Goal: Task Accomplishment & Management: Use online tool/utility

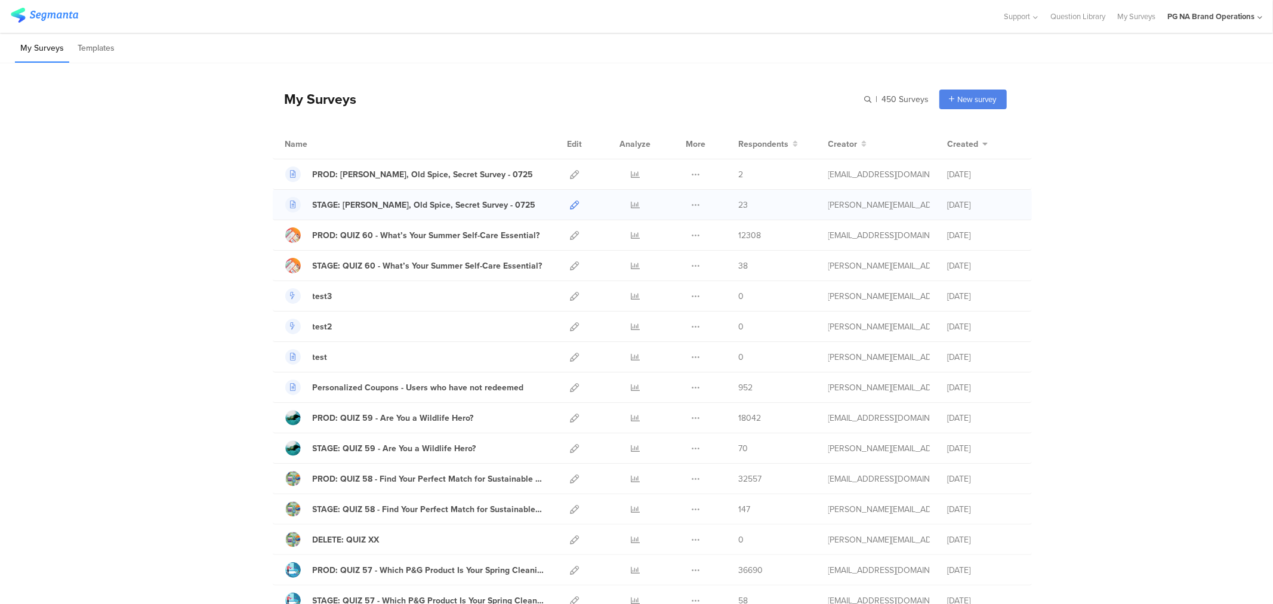
click at [571, 210] on link at bounding box center [575, 205] width 9 height 30
click at [876, 104] on input "text" at bounding box center [845, 100] width 167 height 20
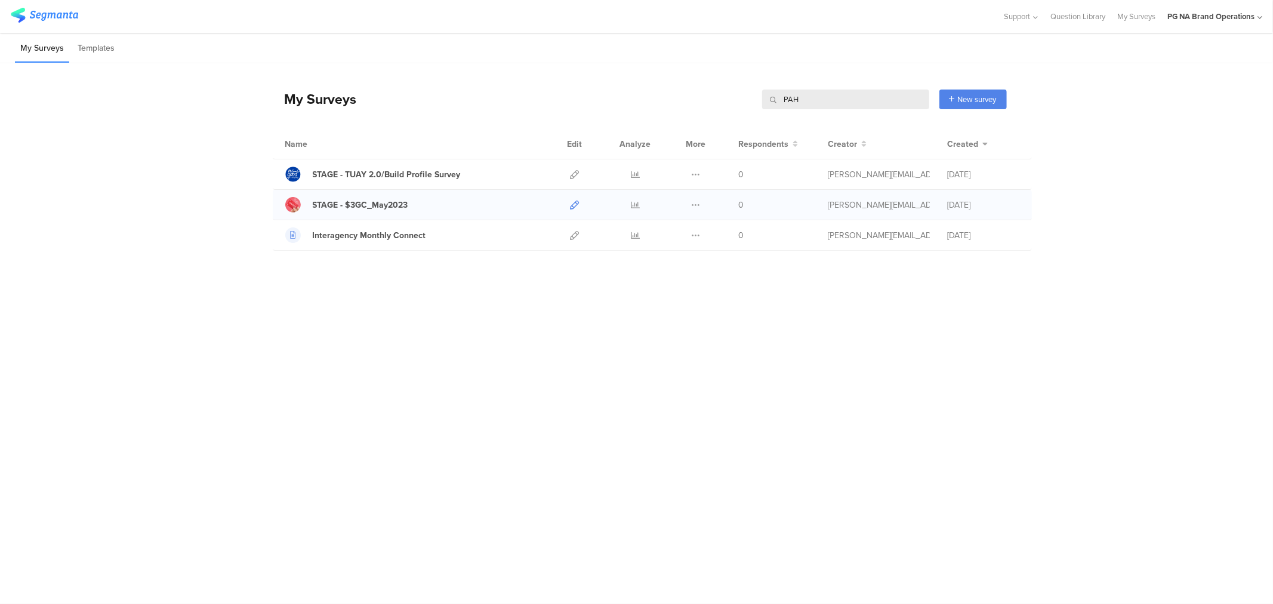
type input "PAH"
click at [572, 207] on icon at bounding box center [575, 205] width 9 height 9
click at [786, 101] on input "PAH" at bounding box center [845, 100] width 167 height 20
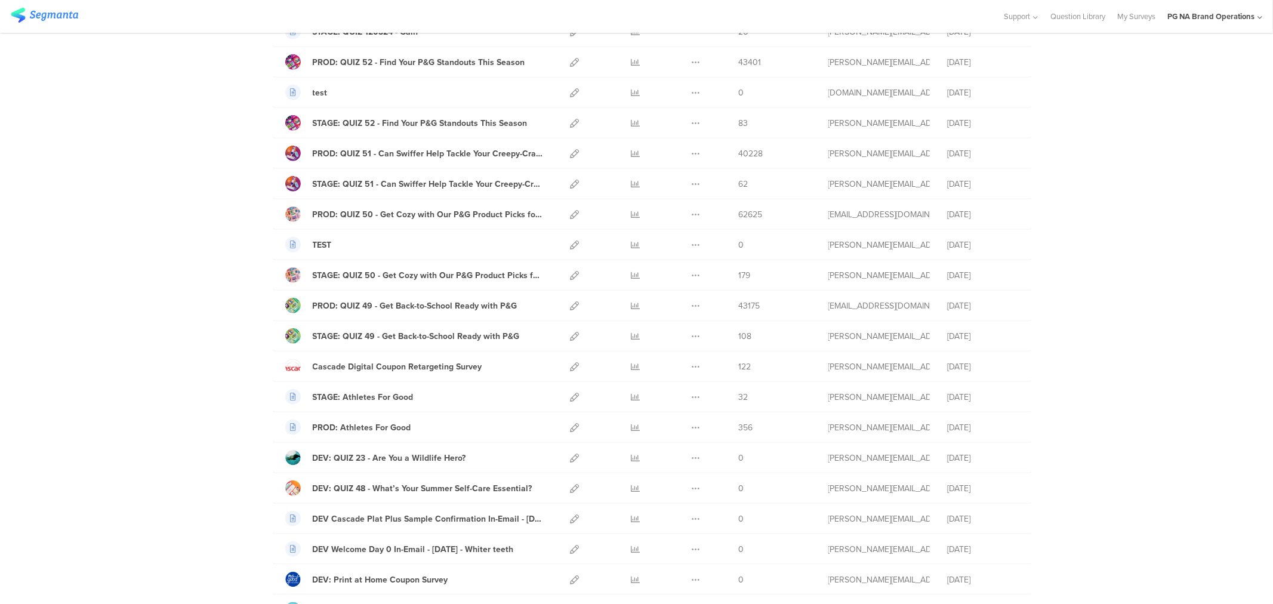
scroll to position [1206, 0]
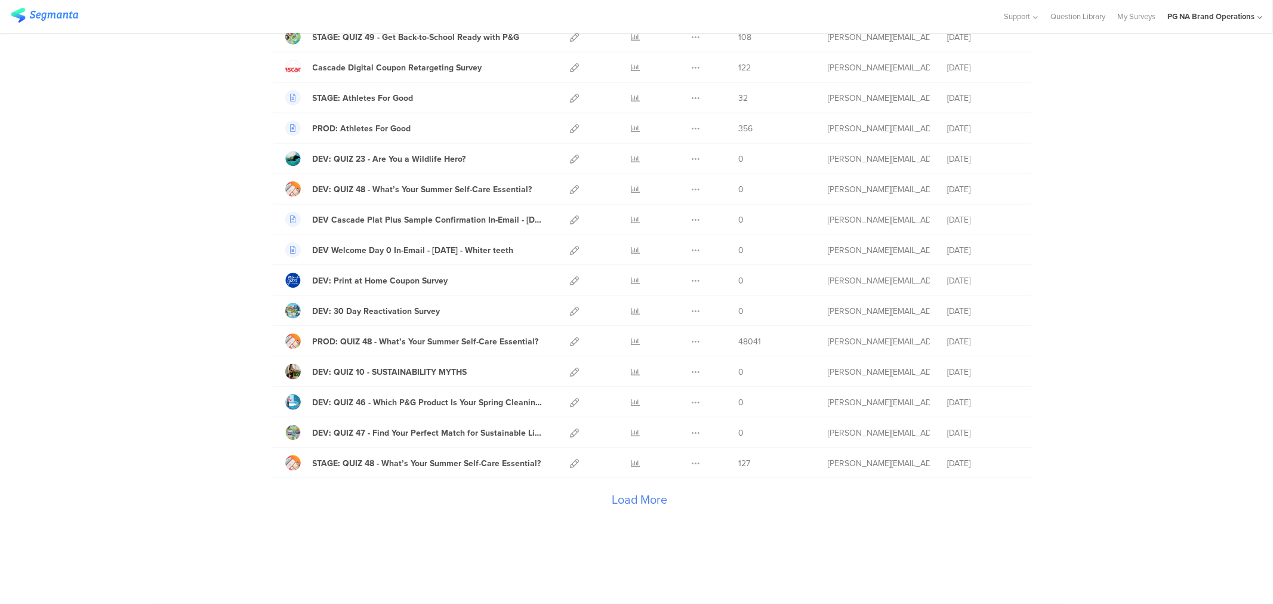
click at [636, 498] on div "Load More" at bounding box center [640, 503] width 734 height 48
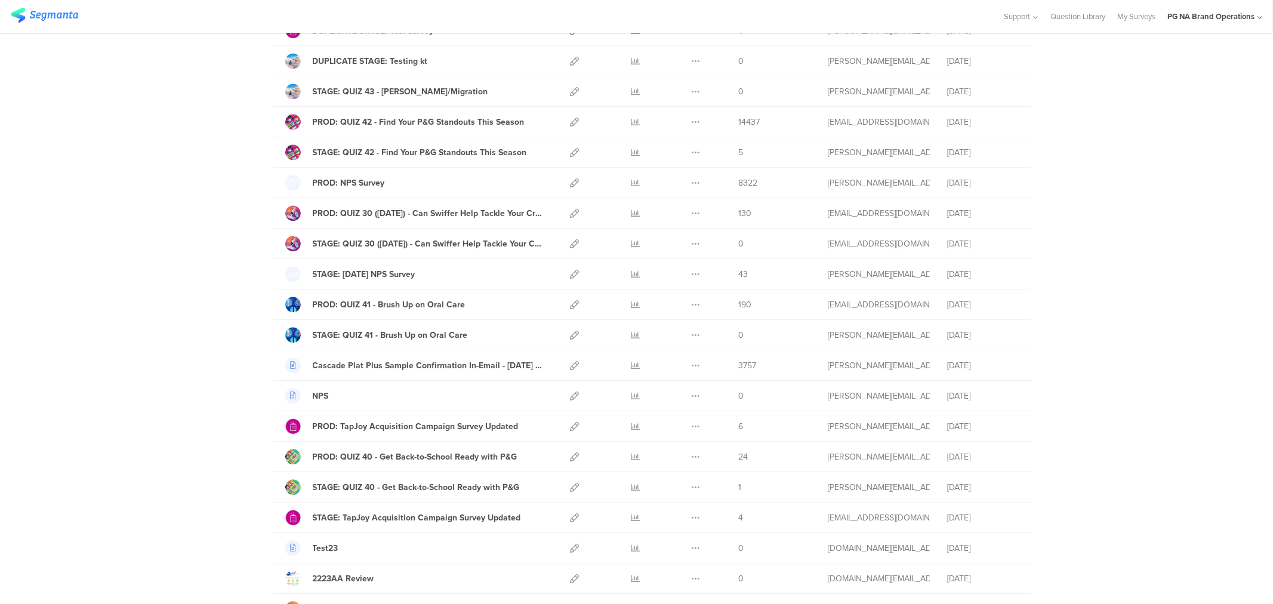
scroll to position [2336, 0]
click at [574, 187] on icon at bounding box center [575, 182] width 9 height 9
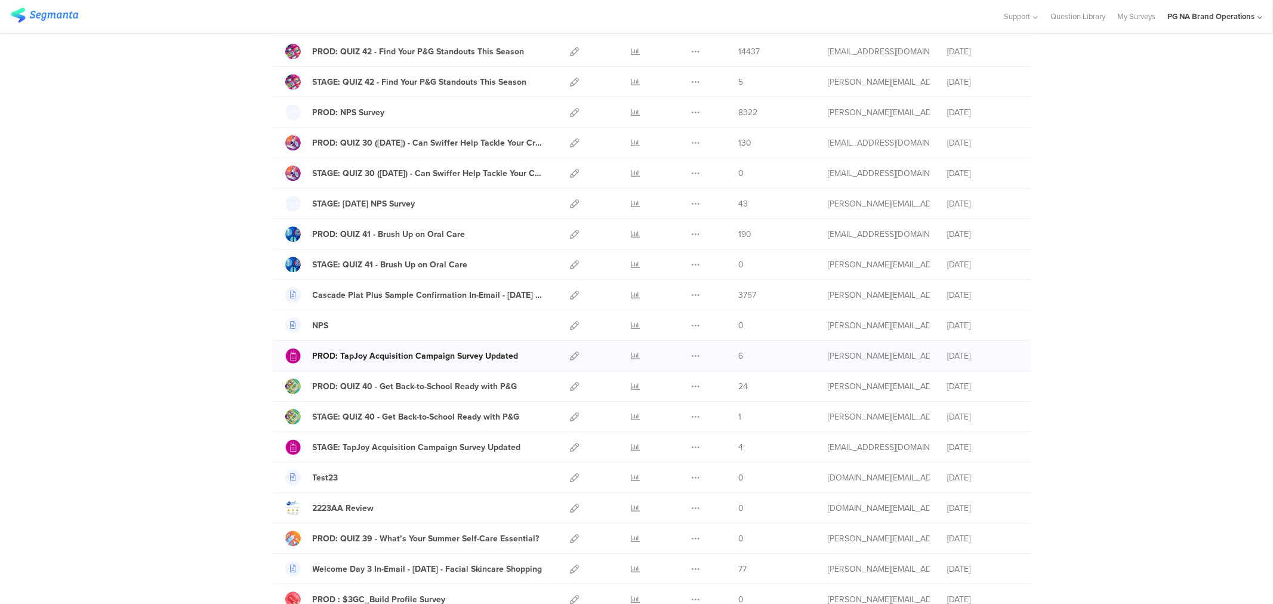
scroll to position [2407, 0]
click at [571, 360] on icon at bounding box center [575, 355] width 9 height 9
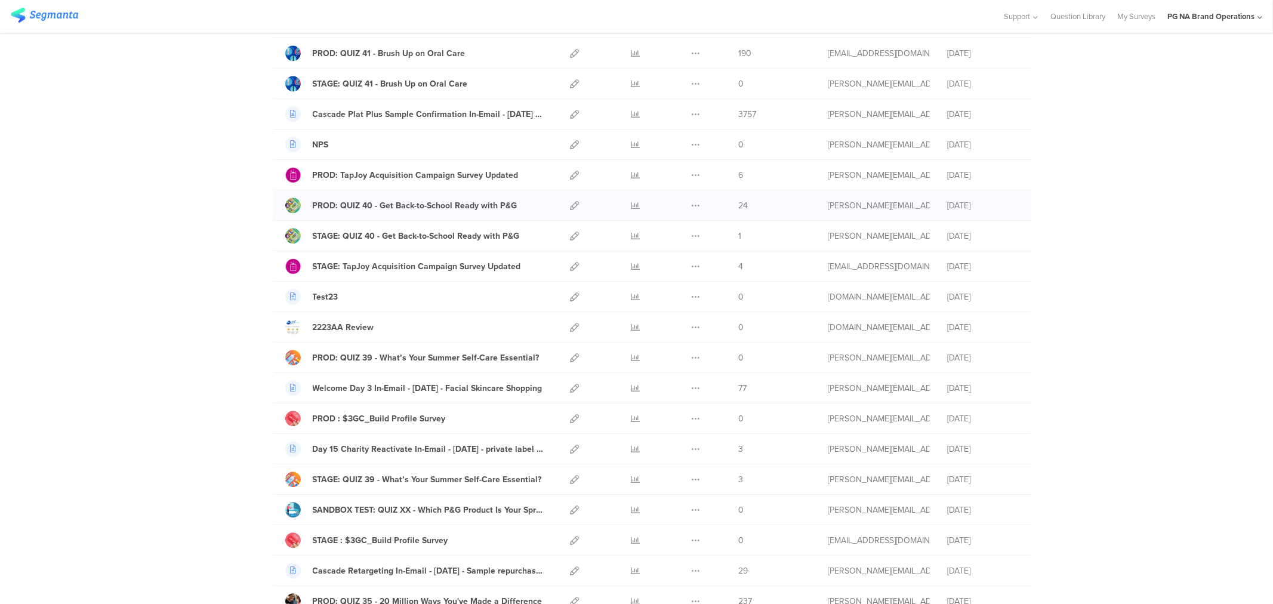
scroll to position [2731, 0]
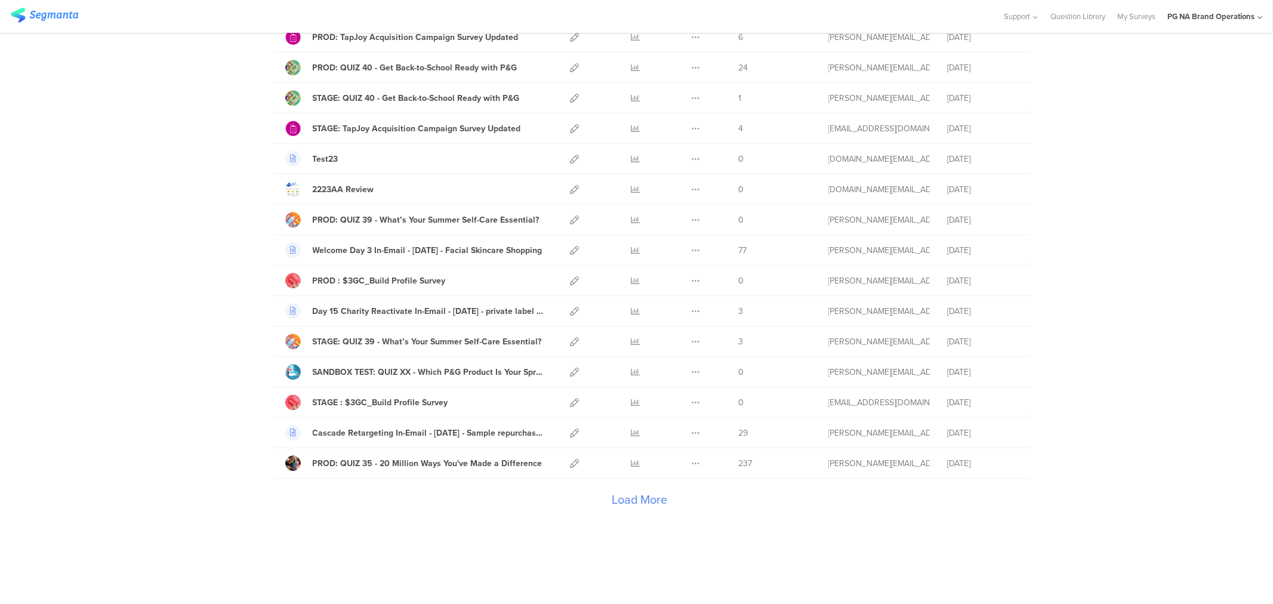
click at [627, 493] on div "Load More" at bounding box center [640, 503] width 734 height 48
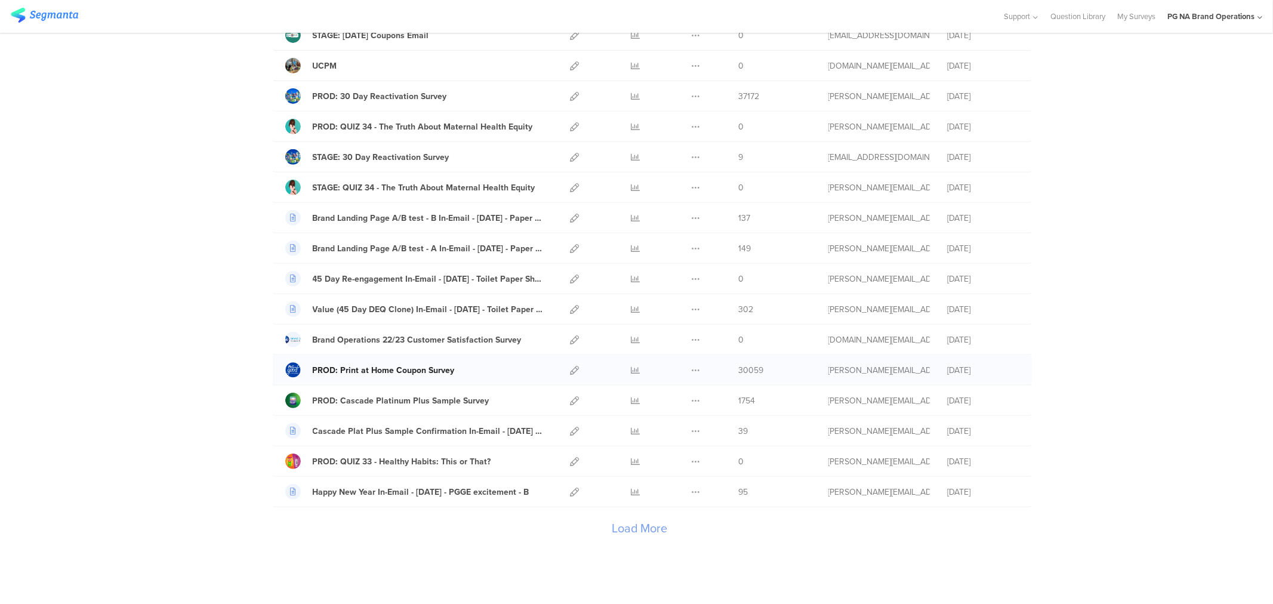
scroll to position [4219, 0]
click at [402, 376] on div "PROD: Print at Home Coupon Survey" at bounding box center [384, 370] width 142 height 13
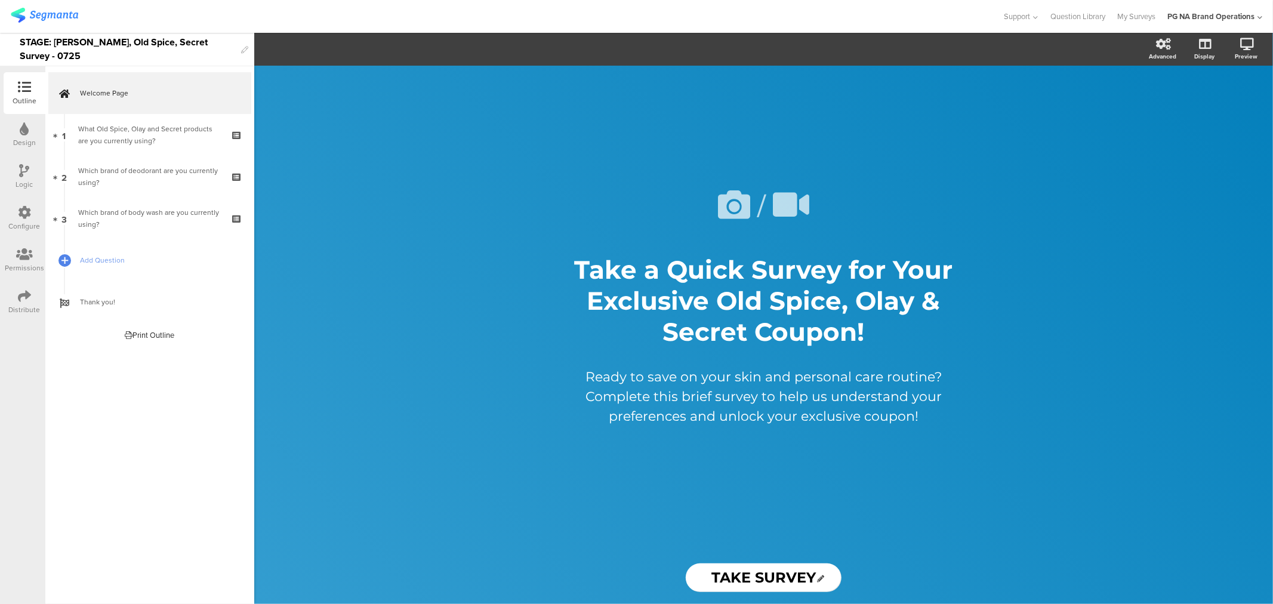
click at [25, 291] on icon at bounding box center [24, 296] width 13 height 13
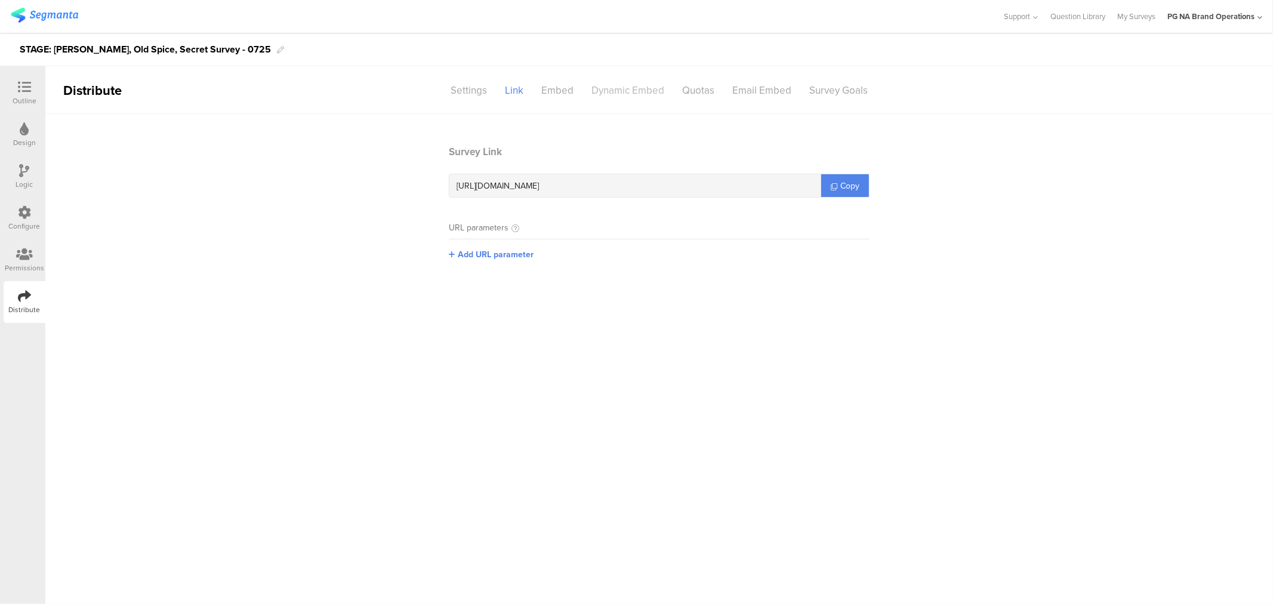
click at [646, 88] on div "Dynamic Embed" at bounding box center [628, 90] width 91 height 21
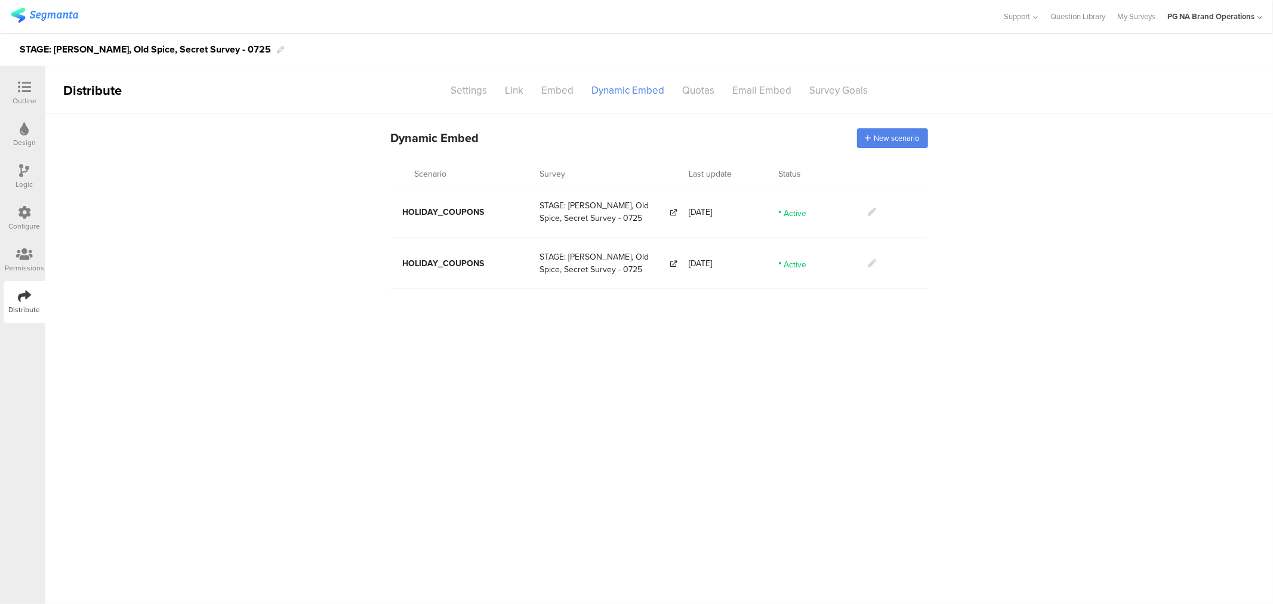
click at [872, 214] on icon at bounding box center [873, 212] width 8 height 8
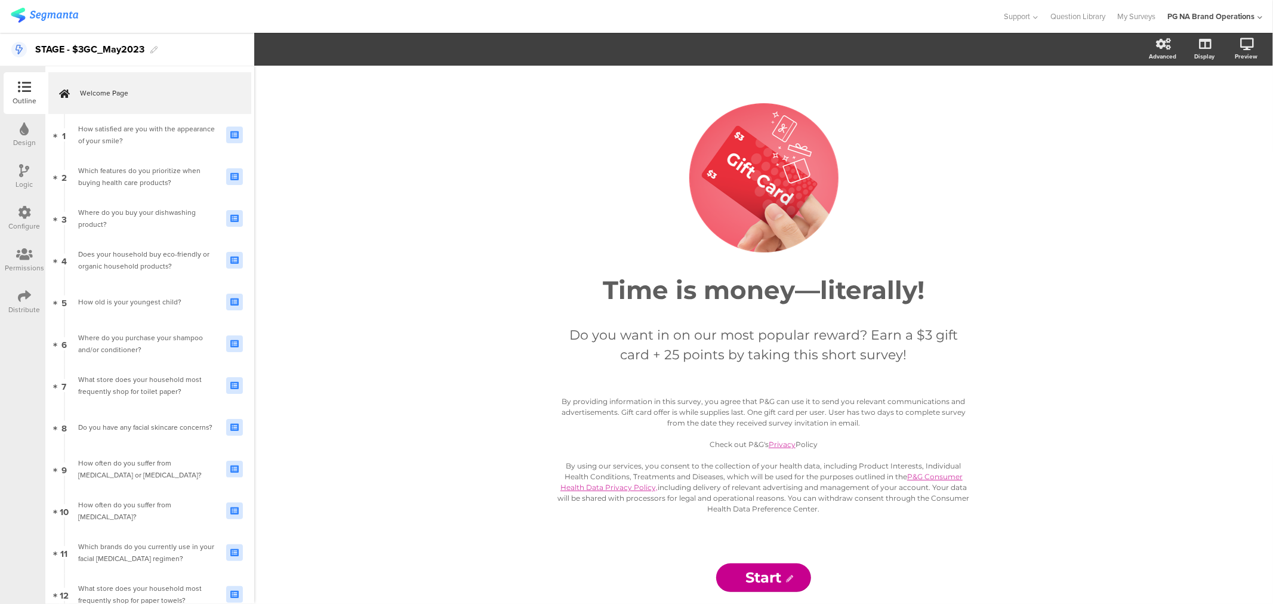
click at [10, 295] on div "Distribute" at bounding box center [25, 302] width 42 height 42
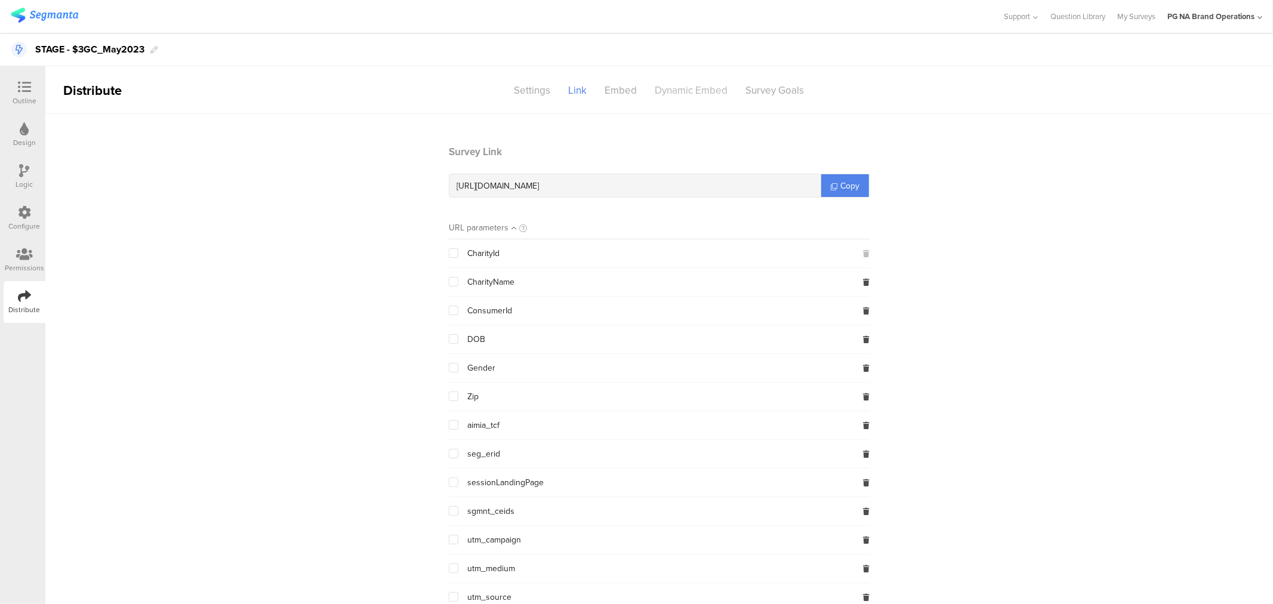
click at [694, 92] on div "Dynamic Embed" at bounding box center [691, 90] width 91 height 21
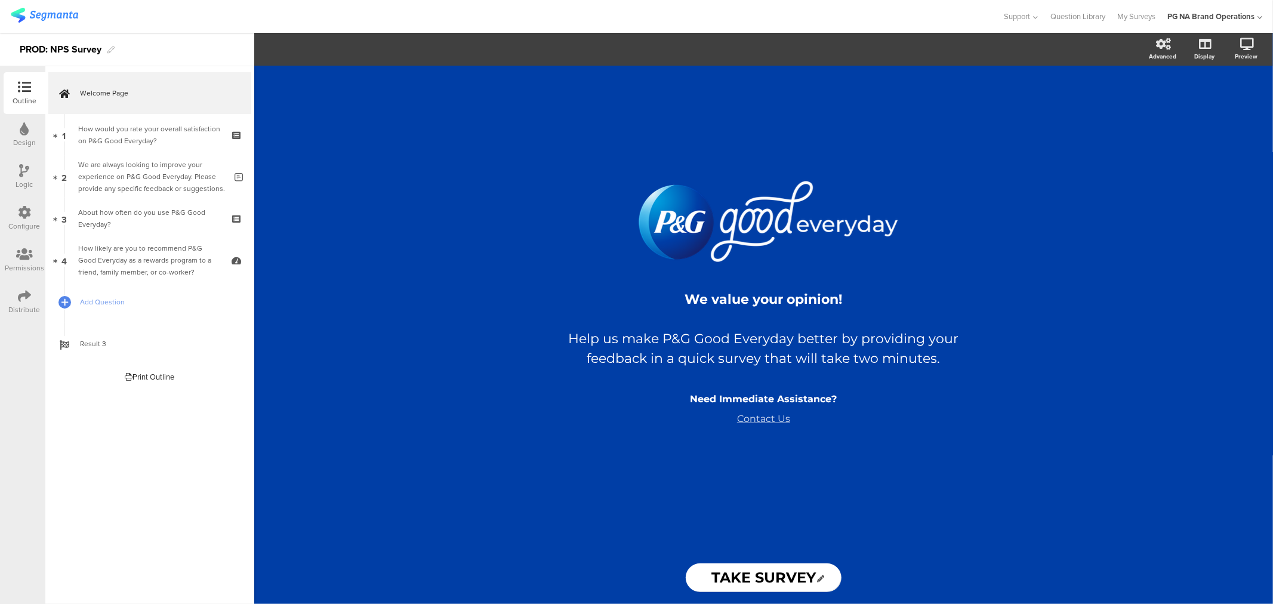
click at [22, 308] on div "Distribute" at bounding box center [25, 309] width 32 height 11
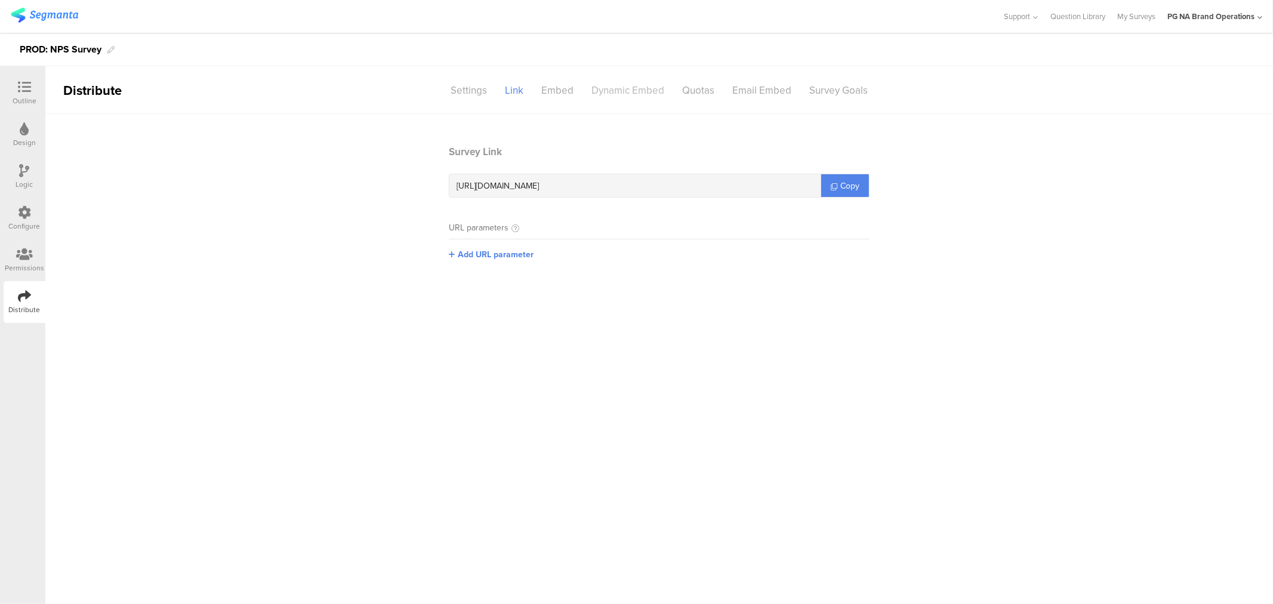
click at [615, 82] on div "Dynamic Embed" at bounding box center [628, 90] width 91 height 21
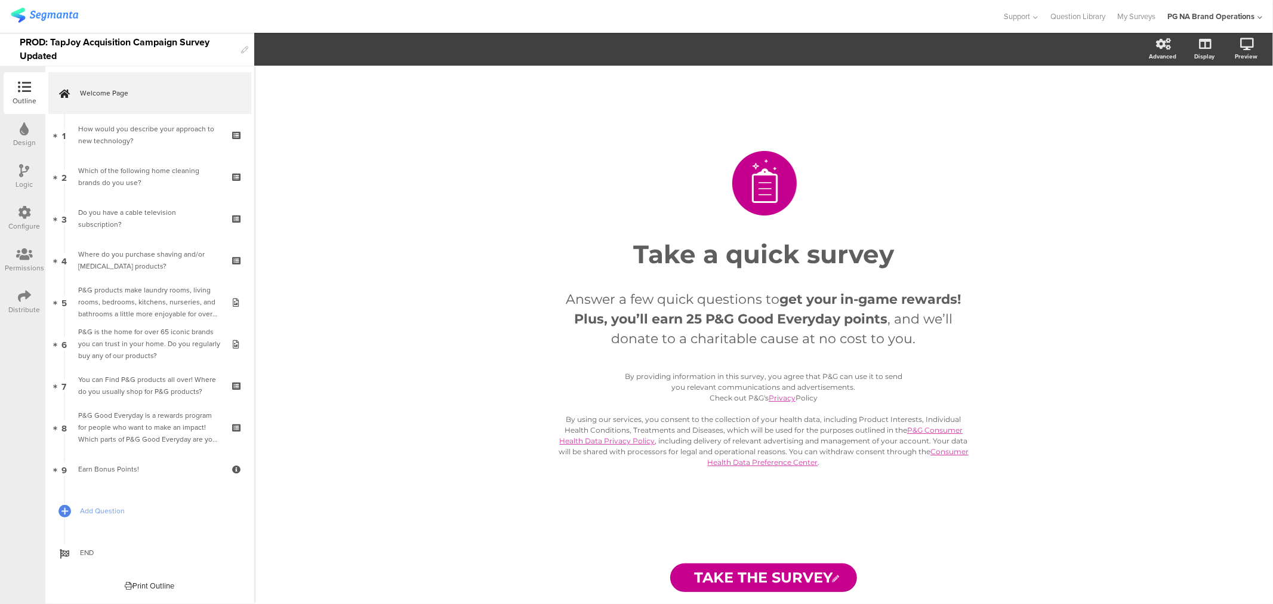
click at [26, 307] on div "Distribute" at bounding box center [25, 309] width 32 height 11
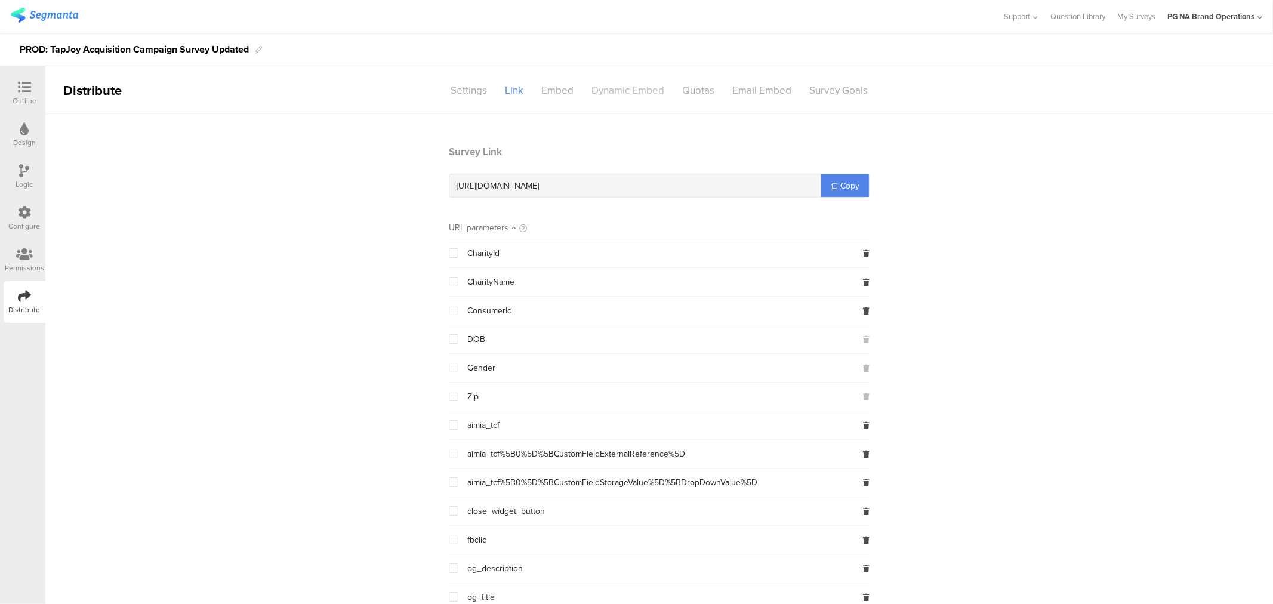
click at [631, 88] on div "Dynamic Embed" at bounding box center [628, 90] width 91 height 21
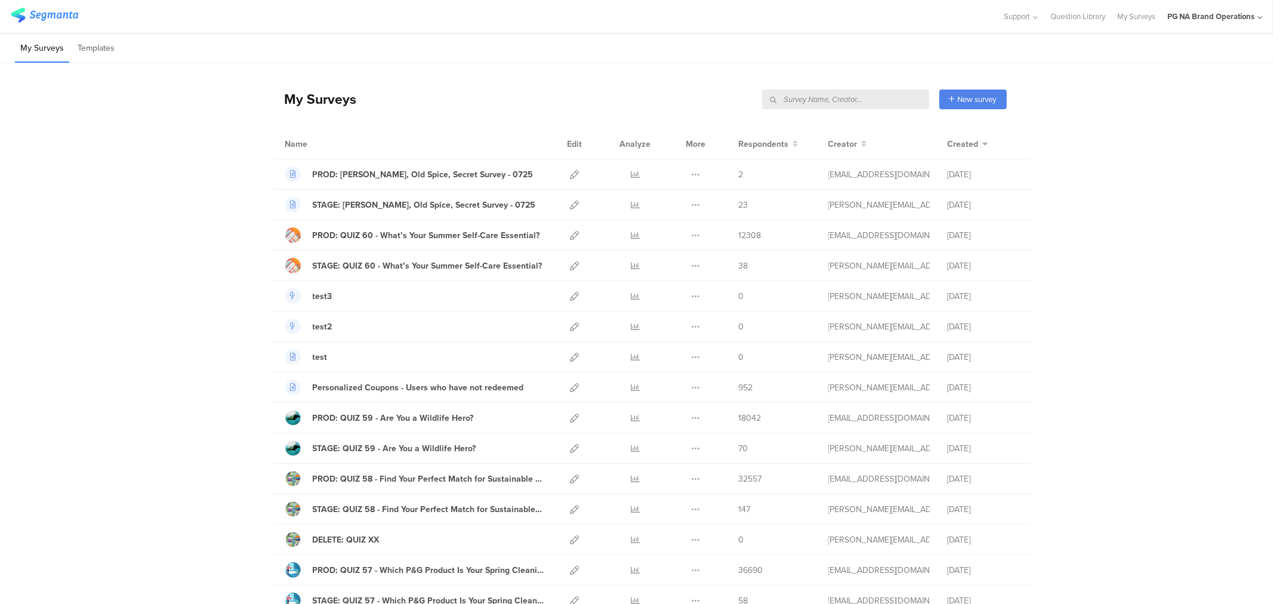
click at [878, 96] on input "text" at bounding box center [845, 100] width 167 height 20
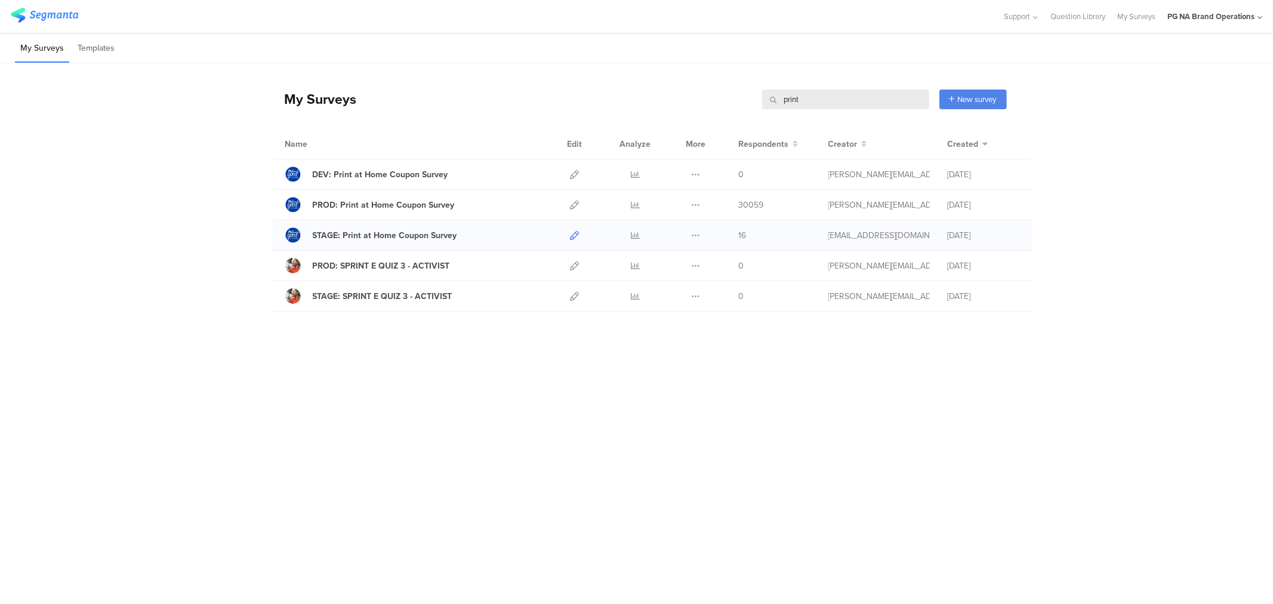
type input "print"
click at [571, 236] on icon at bounding box center [575, 235] width 9 height 9
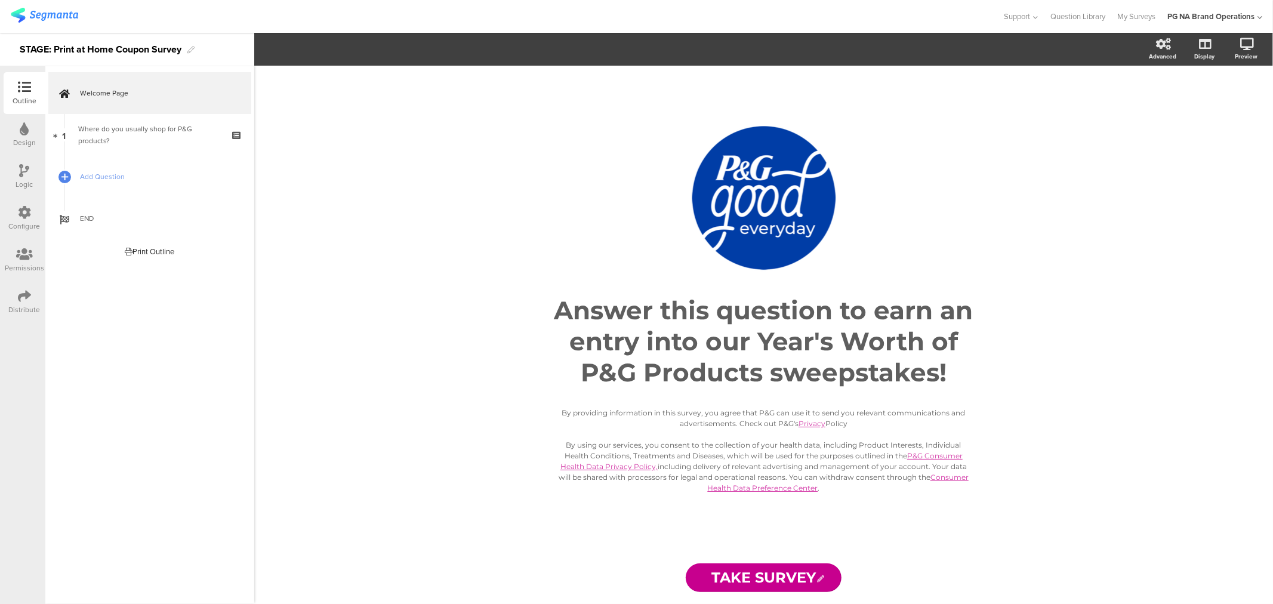
click at [24, 307] on div "Distribute" at bounding box center [25, 309] width 32 height 11
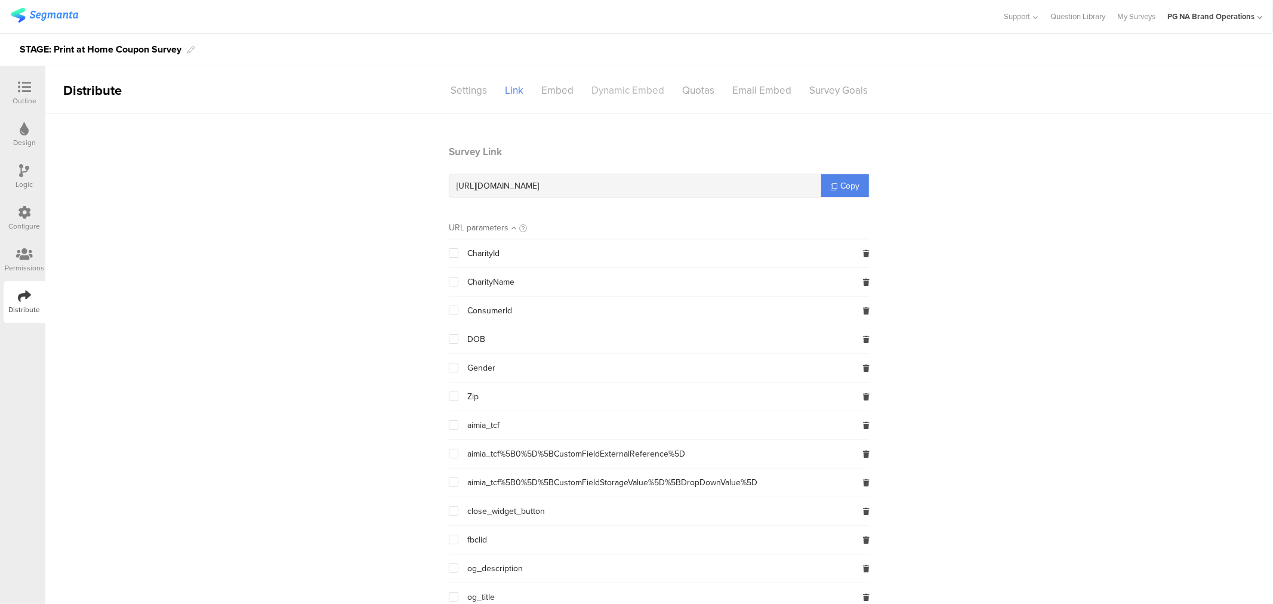
click at [624, 87] on div "Dynamic Embed" at bounding box center [628, 90] width 91 height 21
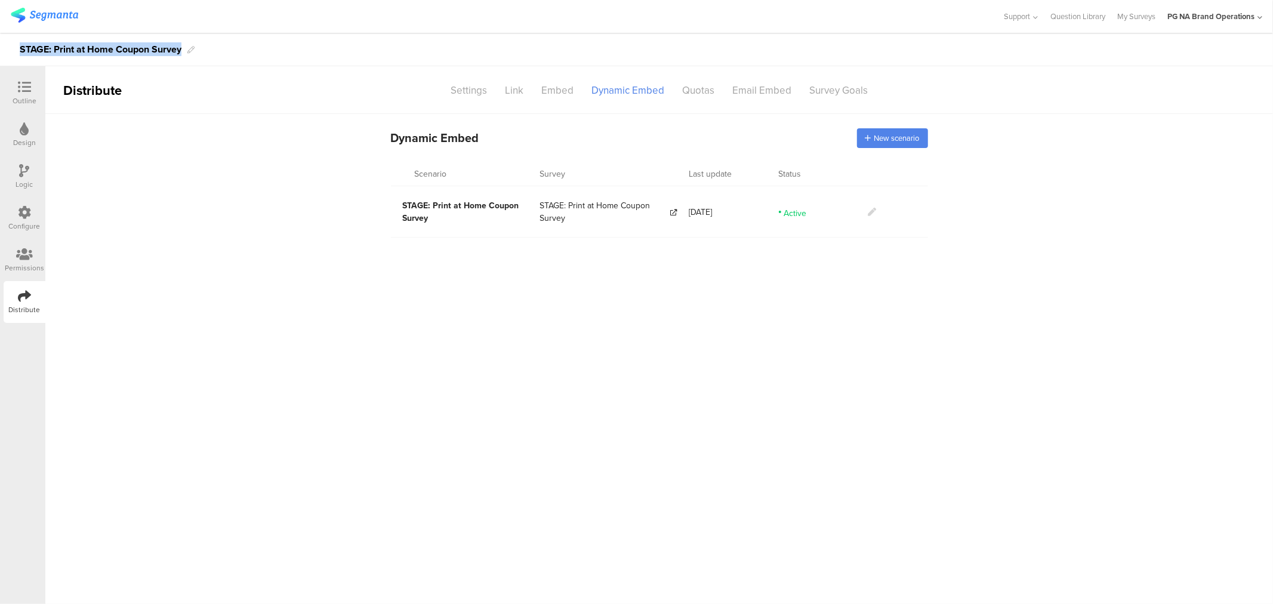
drag, startPoint x: 21, startPoint y: 50, endPoint x: 181, endPoint y: 56, distance: 160.1
click at [181, 56] on div "STAGE: Print at Home Coupon Survey" at bounding box center [101, 49] width 162 height 19
copy div "STAGE: Print at Home Coupon Survey"
click at [882, 129] on div "New scenario" at bounding box center [892, 138] width 71 height 20
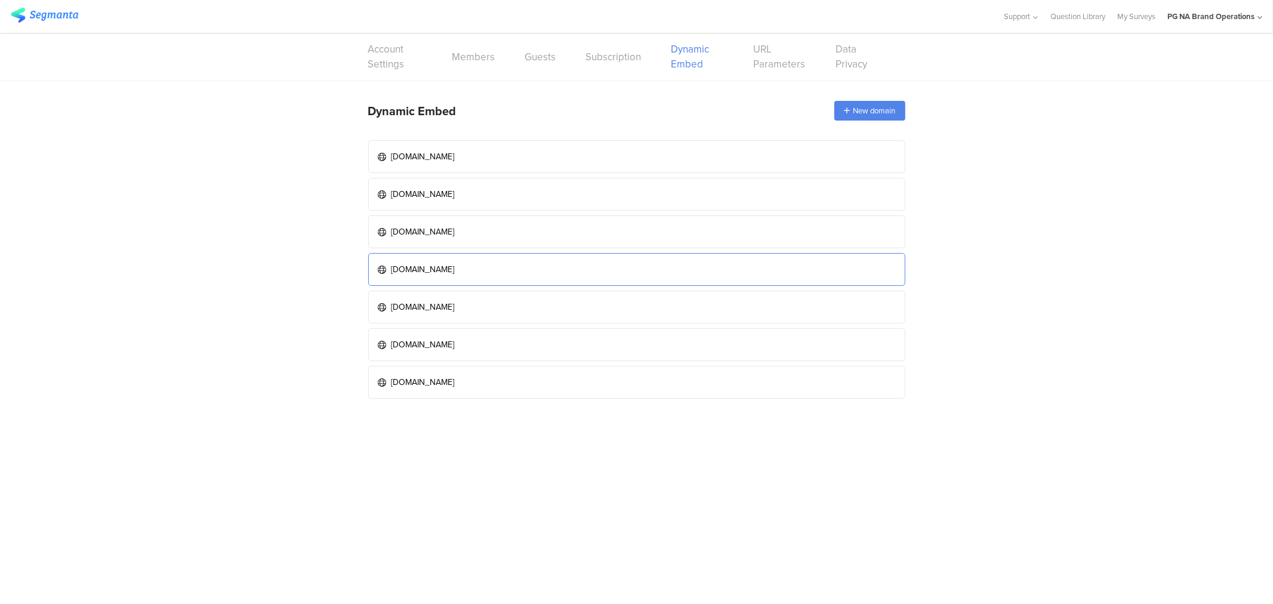
click at [445, 269] on div "[DOMAIN_NAME]" at bounding box center [423, 269] width 63 height 13
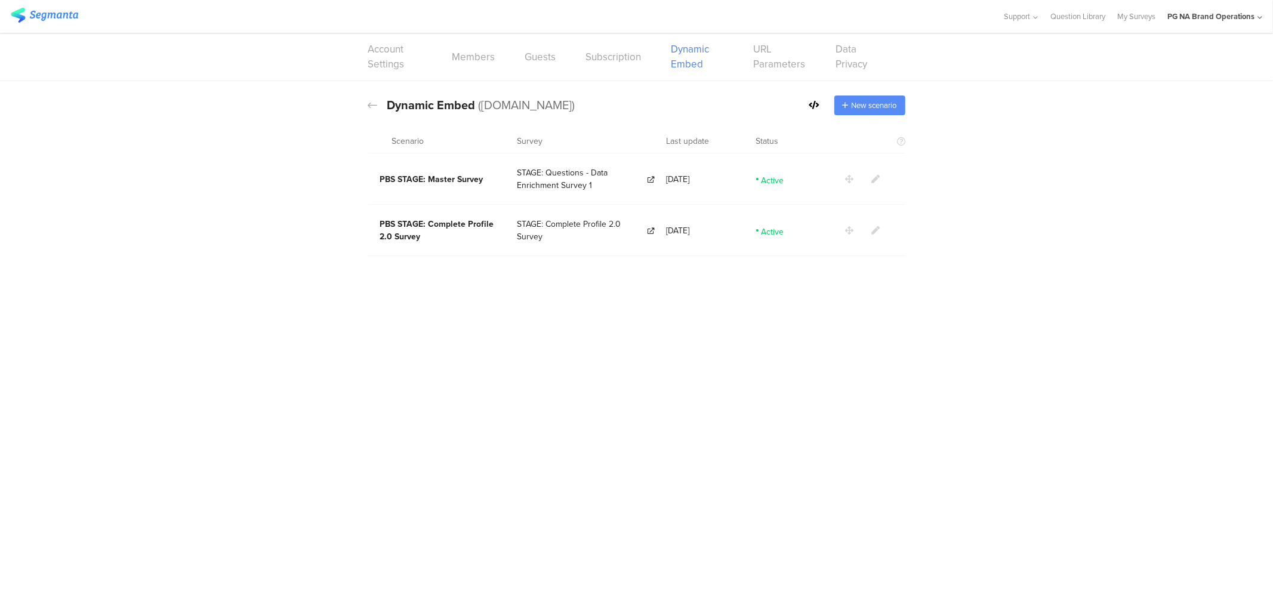
click at [857, 109] on span "New scenario" at bounding box center [874, 105] width 45 height 11
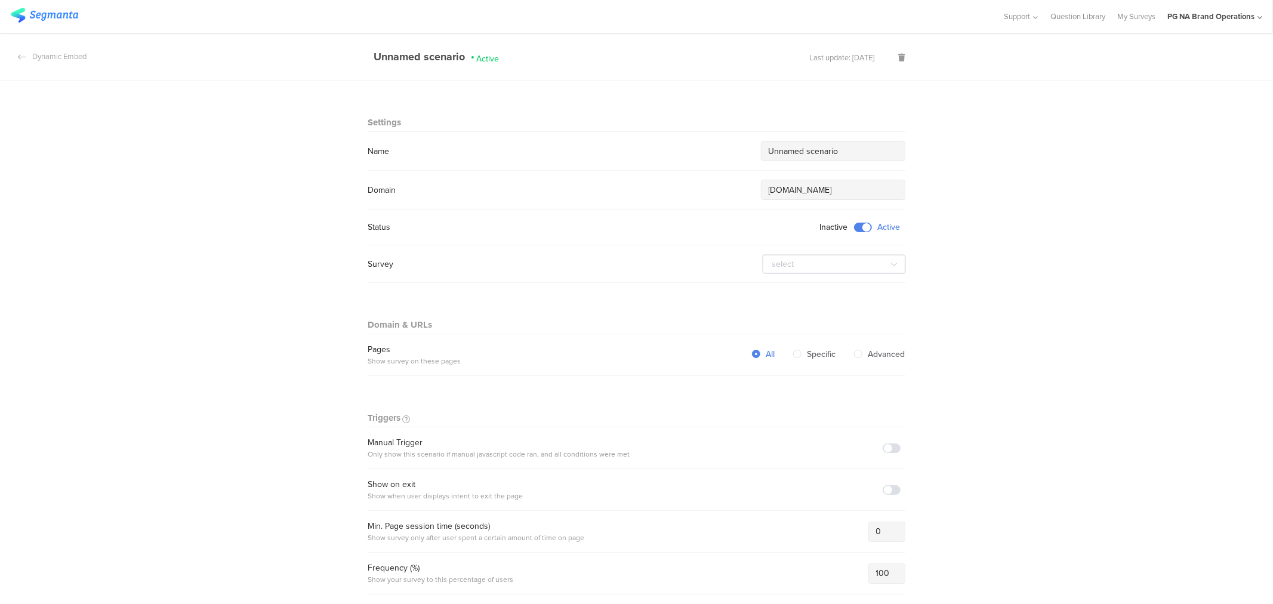
click at [803, 147] on input "Unnamed scenario" at bounding box center [833, 151] width 129 height 13
paste input "STAGE: Print at Home Coupon Survey"
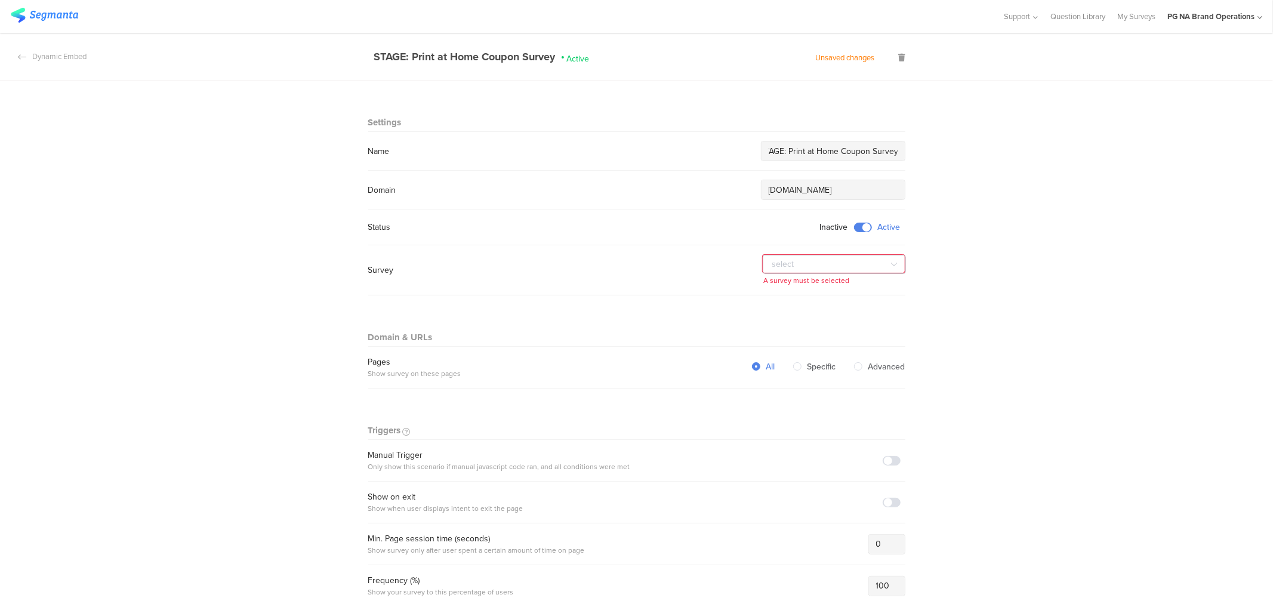
type input "STAGE: Print at Home Coupon Survey"
click at [779, 265] on input "text" at bounding box center [834, 264] width 143 height 19
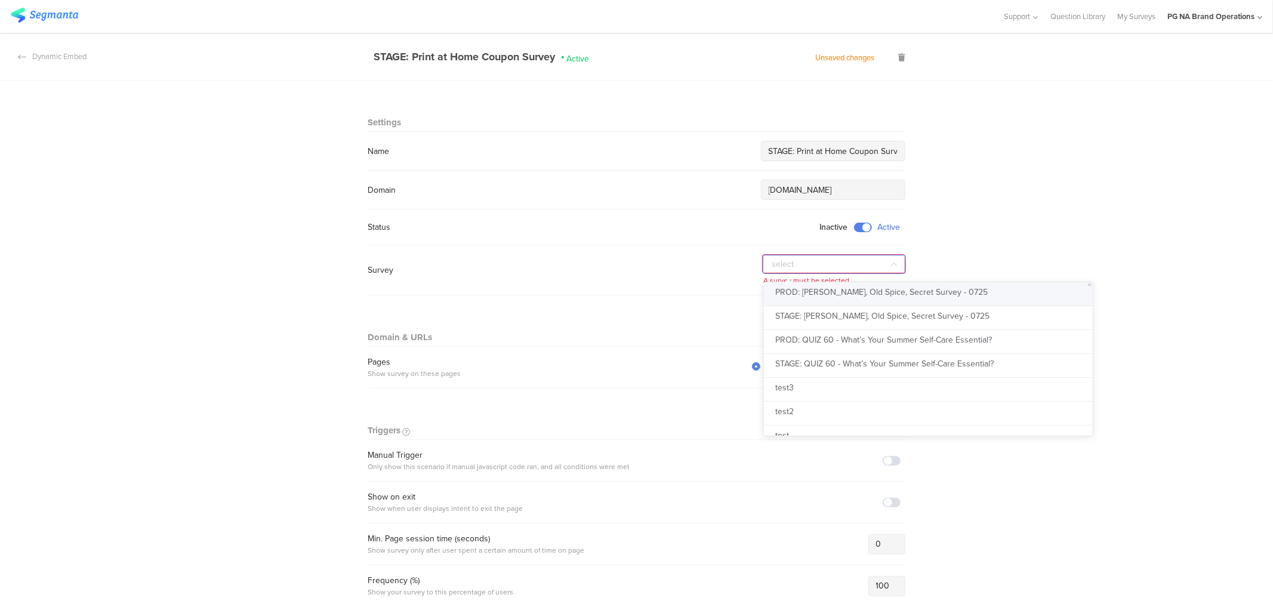
scroll to position [3610, 0]
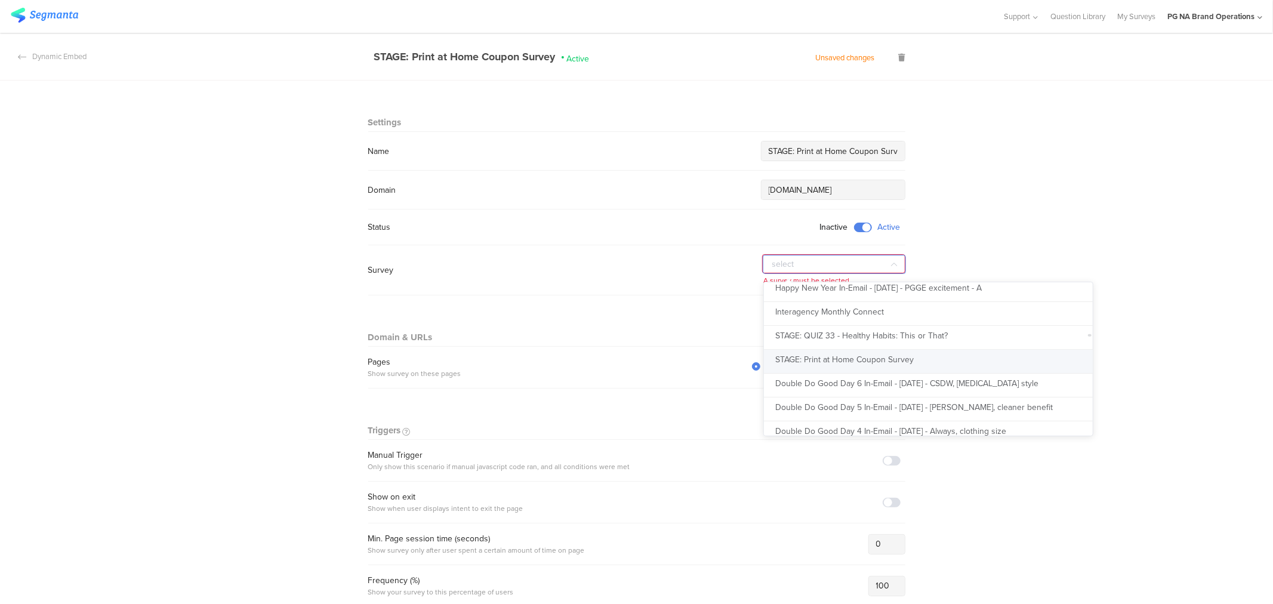
click at [832, 366] on li "STAGE: Print at Home Coupon Survey" at bounding box center [933, 362] width 339 height 24
type input "STAGE: Print at Home Coupon Survey"
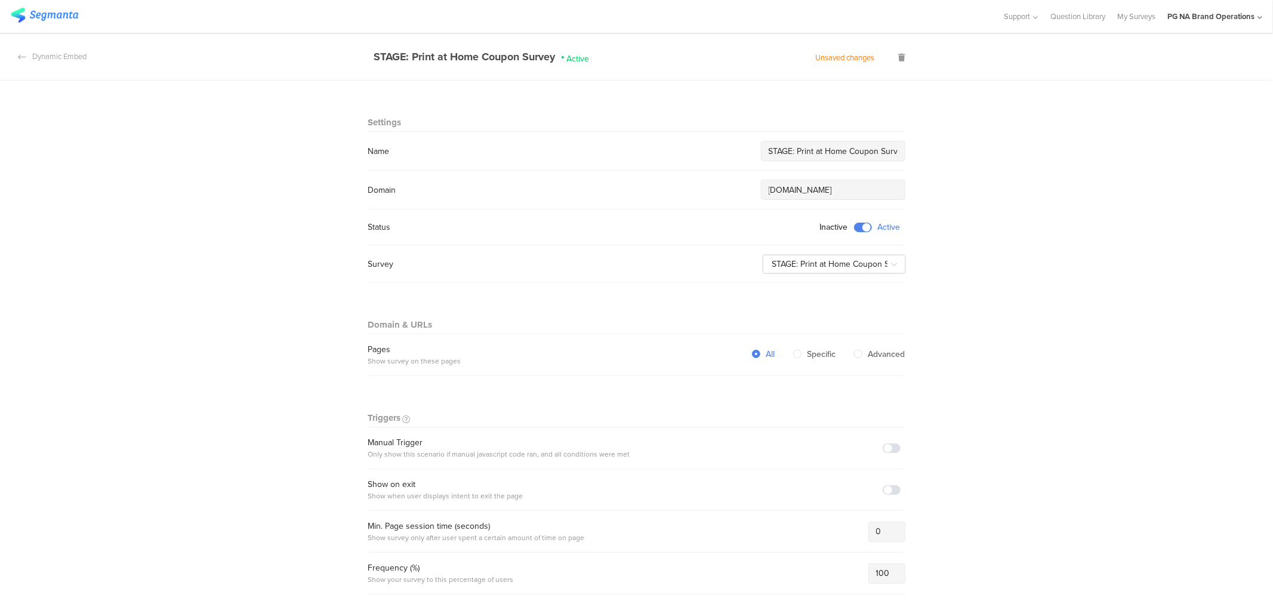
click at [775, 149] on input "STAGE: Print at Home Coupon Survey" at bounding box center [833, 151] width 129 height 13
click at [771, 149] on input "STAGE: Print at Home Coupon Survey" at bounding box center [833, 151] width 129 height 13
type input "PBS STAGE: Print at Home Coupon Survey"
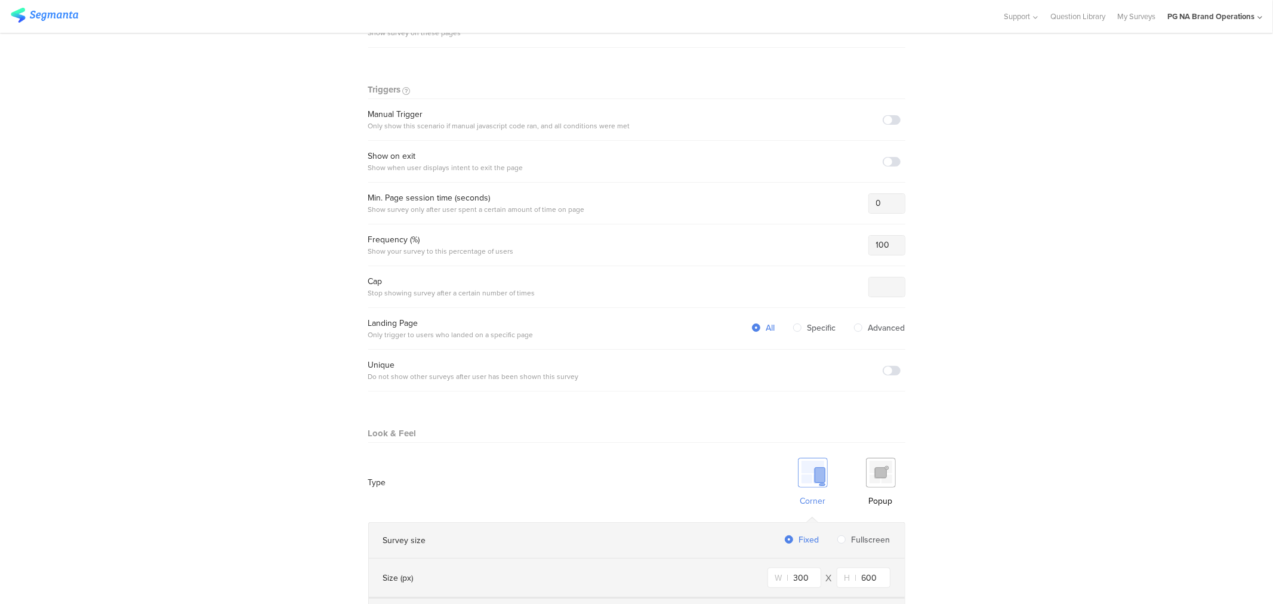
scroll to position [332, 0]
click at [887, 362] on span at bounding box center [892, 367] width 18 height 10
click at [879, 466] on img at bounding box center [881, 469] width 30 height 30
click at [888, 366] on span at bounding box center [892, 367] width 18 height 10
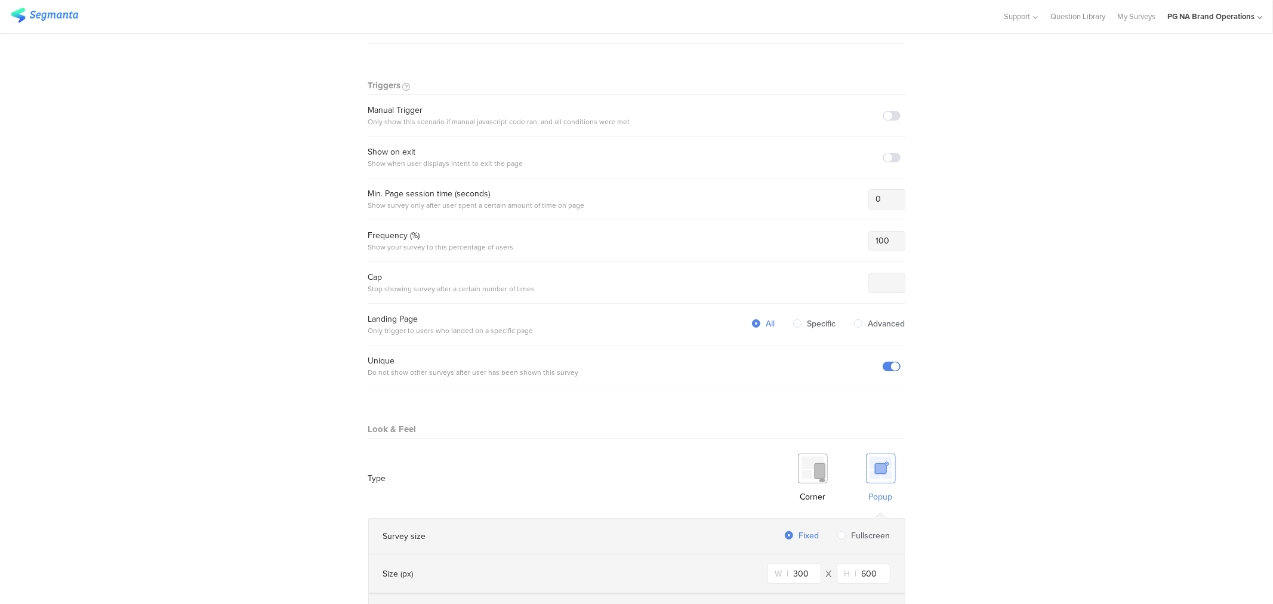
click at [888, 366] on span at bounding box center [892, 367] width 18 height 10
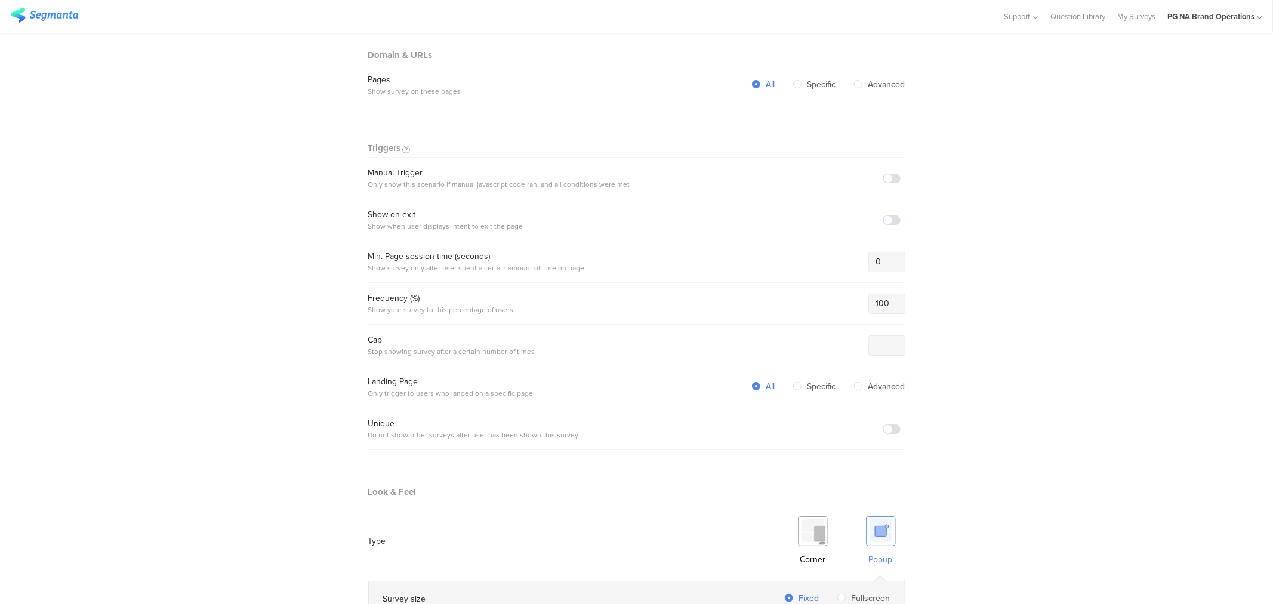
scroll to position [269, 0]
click at [886, 179] on span at bounding box center [892, 179] width 18 height 10
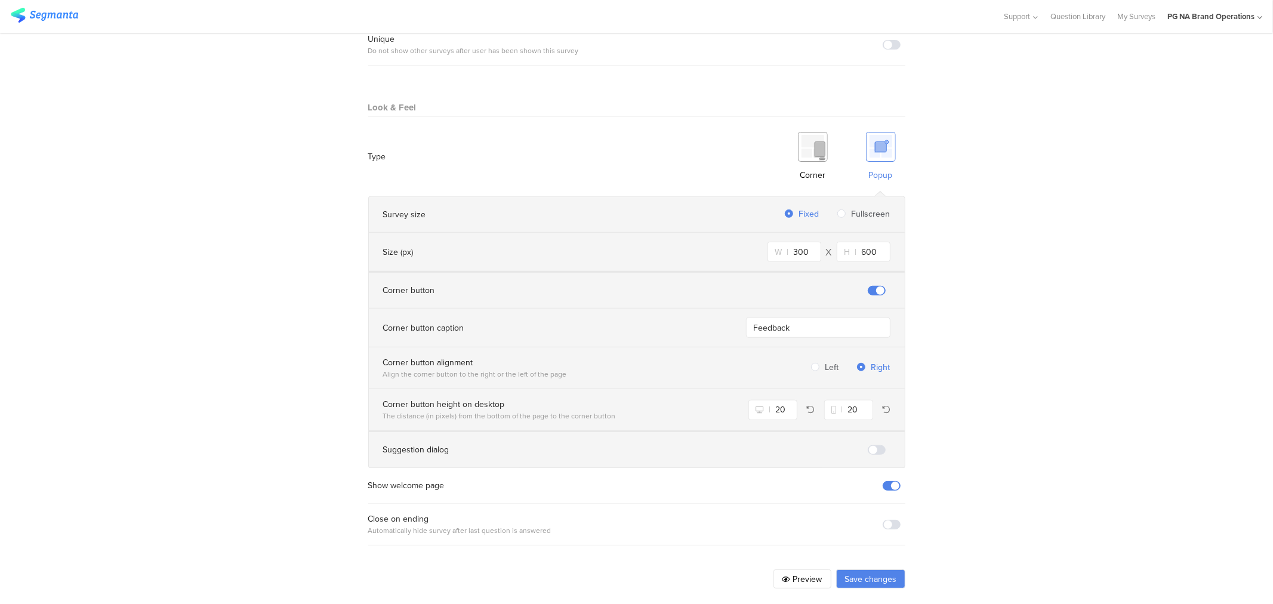
click at [869, 575] on button "Save changes" at bounding box center [870, 578] width 69 height 19
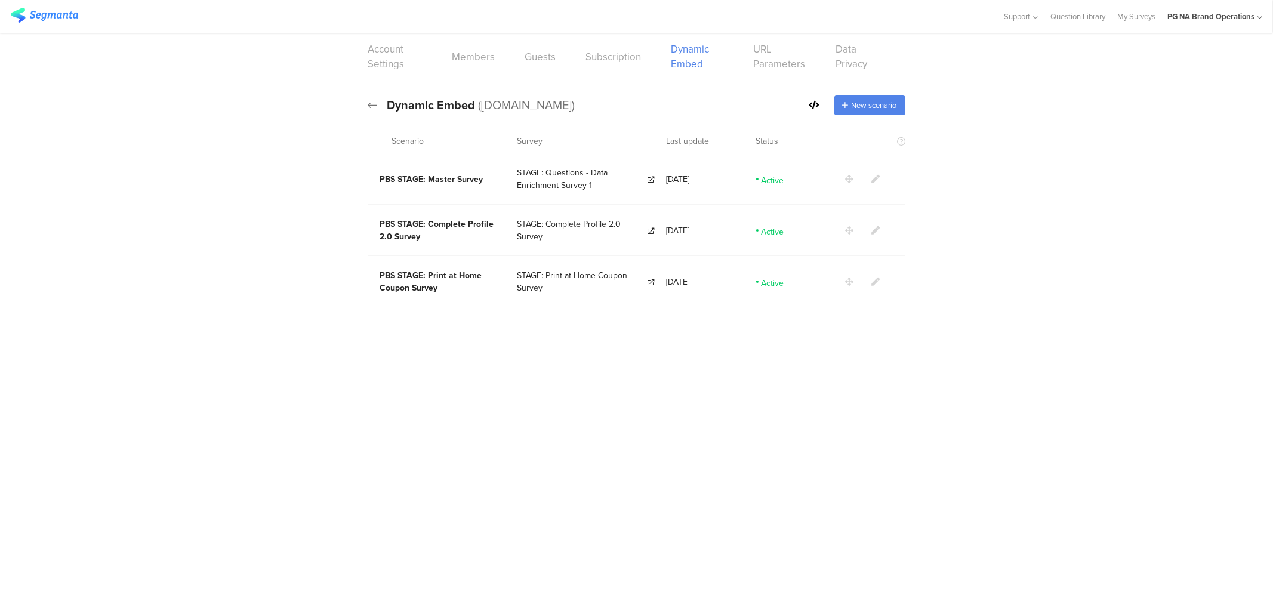
click at [374, 106] on icon at bounding box center [373, 105] width 10 height 11
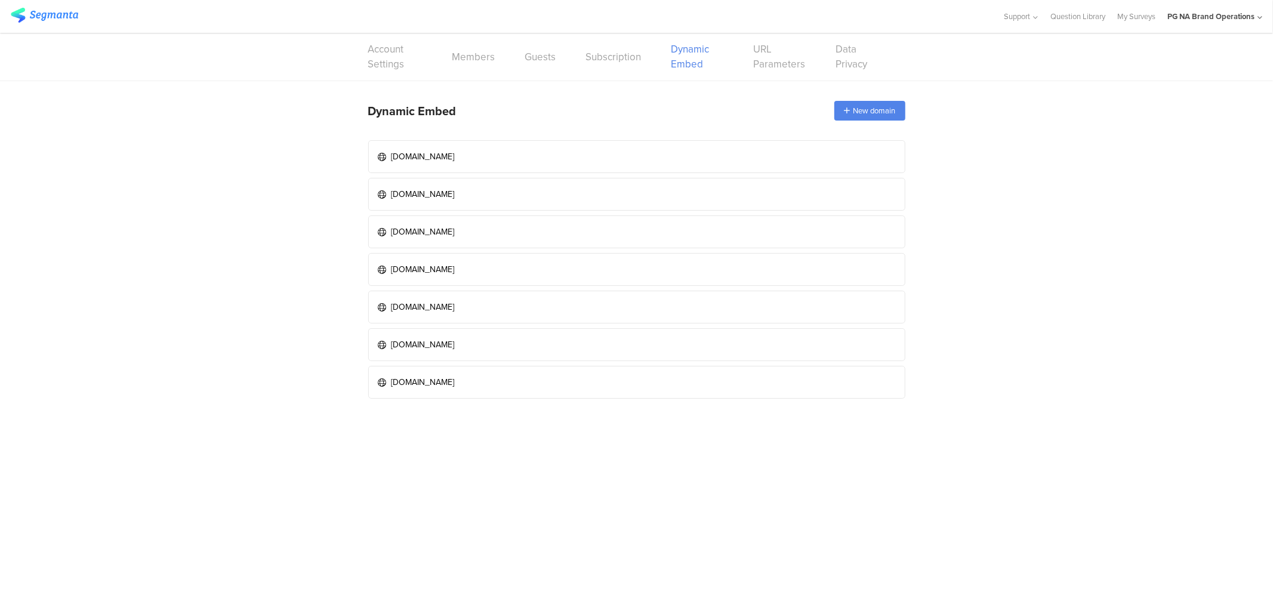
click at [60, 14] on img at bounding box center [44, 15] width 67 height 15
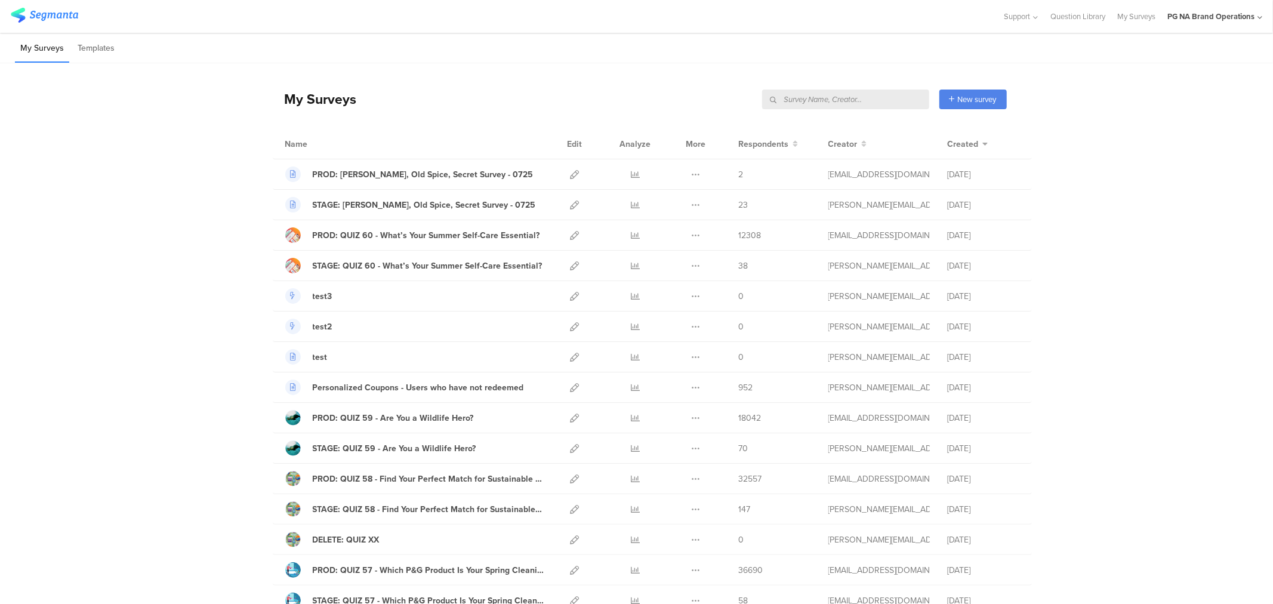
click at [875, 97] on input "text" at bounding box center [845, 100] width 167 height 20
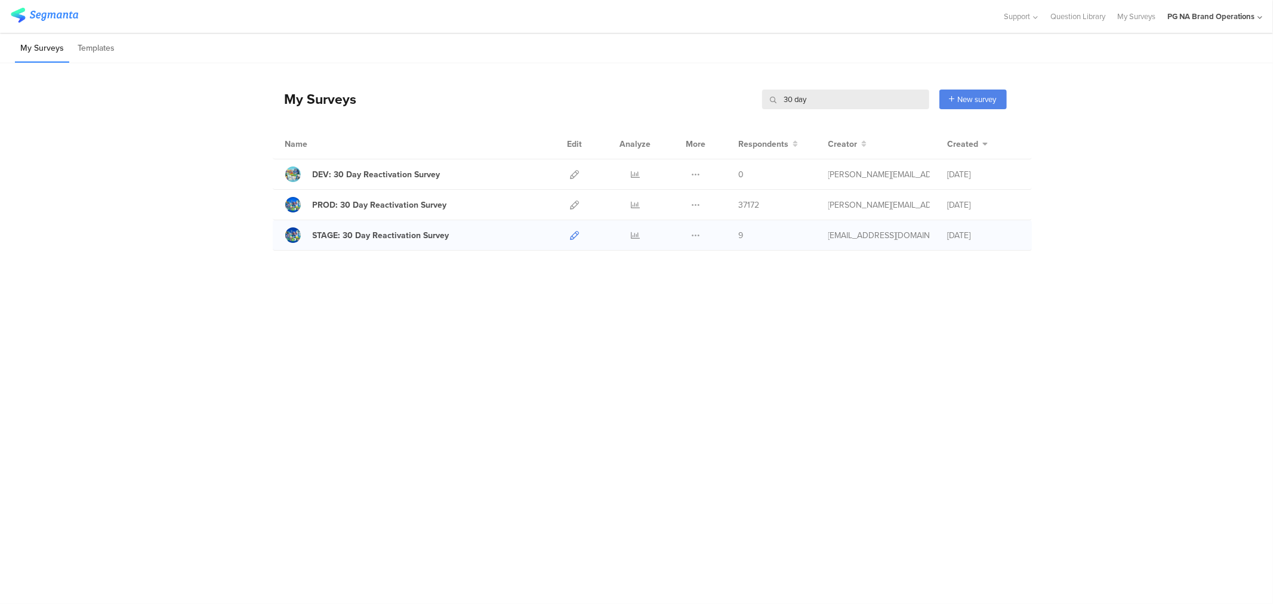
type input "30 day"
click at [572, 235] on icon at bounding box center [575, 235] width 9 height 9
drag, startPoint x: 496, startPoint y: 239, endPoint x: 312, endPoint y: 239, distance: 183.9
click at [312, 239] on div "STAGE: 30 Day Reactivation Survey" at bounding box center [414, 235] width 259 height 16
copy div "STAGE: 30 Day Reactivation Survey"
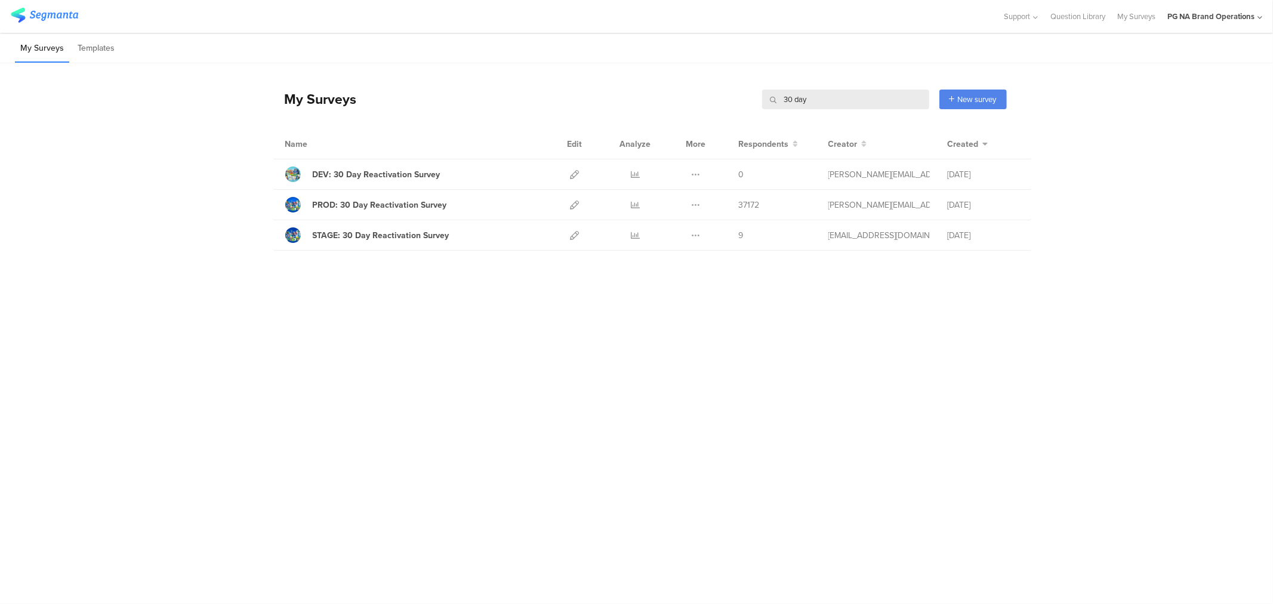
click at [856, 51] on div "My Surveys Templates" at bounding box center [636, 48] width 1273 height 30
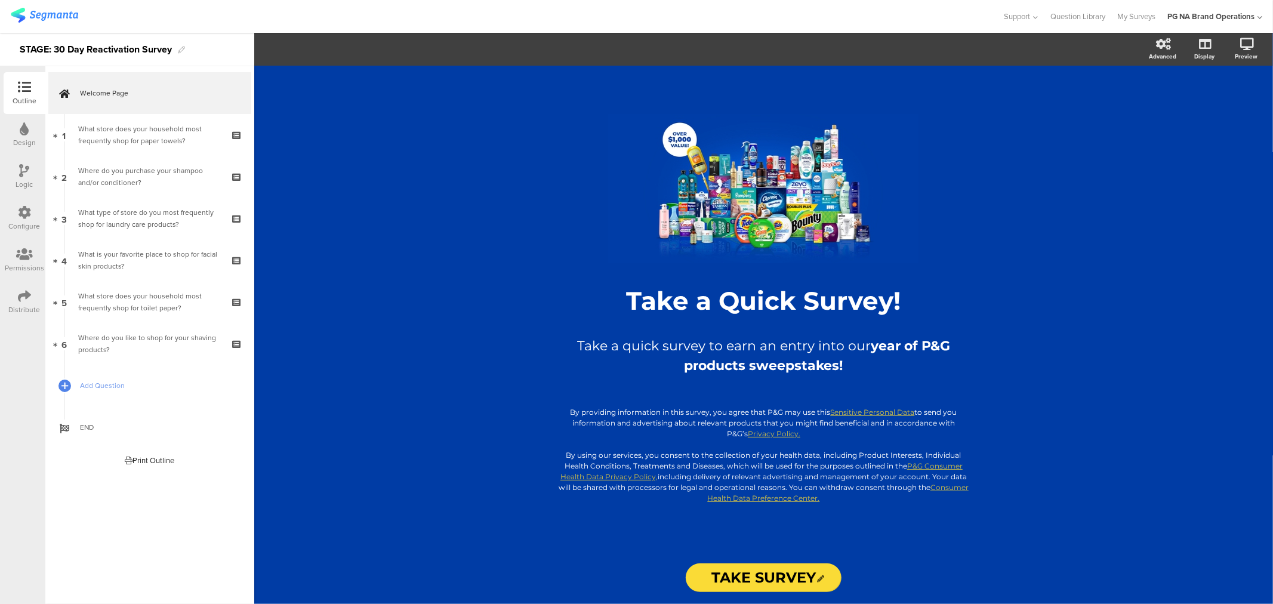
click at [20, 298] on icon at bounding box center [24, 296] width 13 height 13
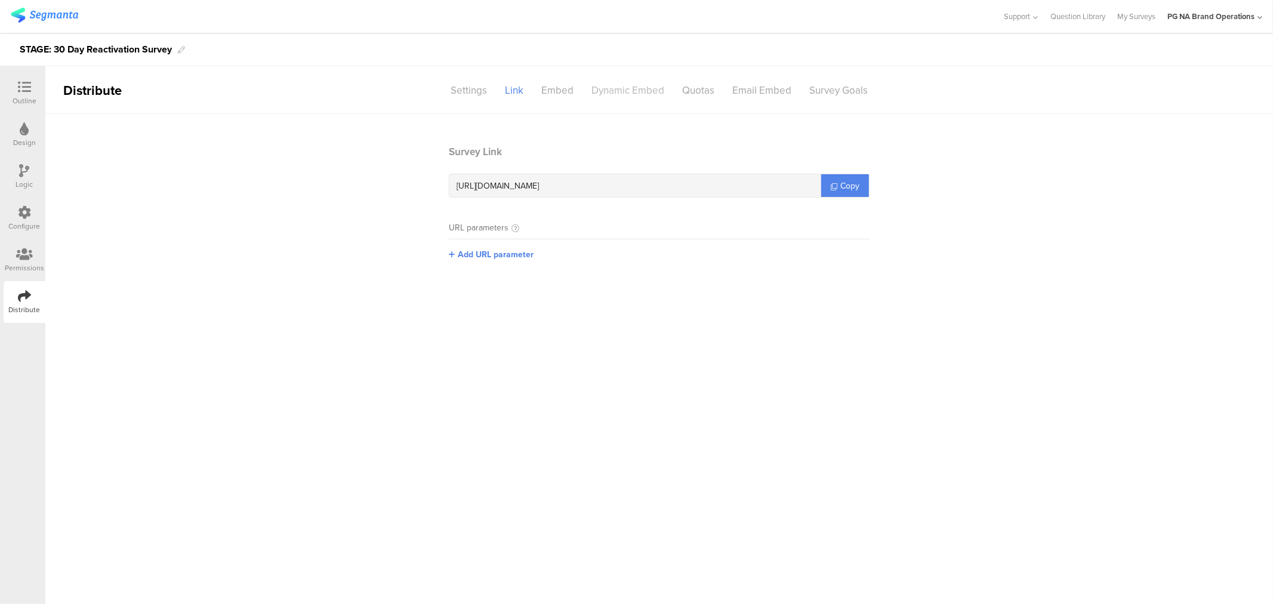
click at [624, 88] on div "Dynamic Embed" at bounding box center [628, 90] width 91 height 21
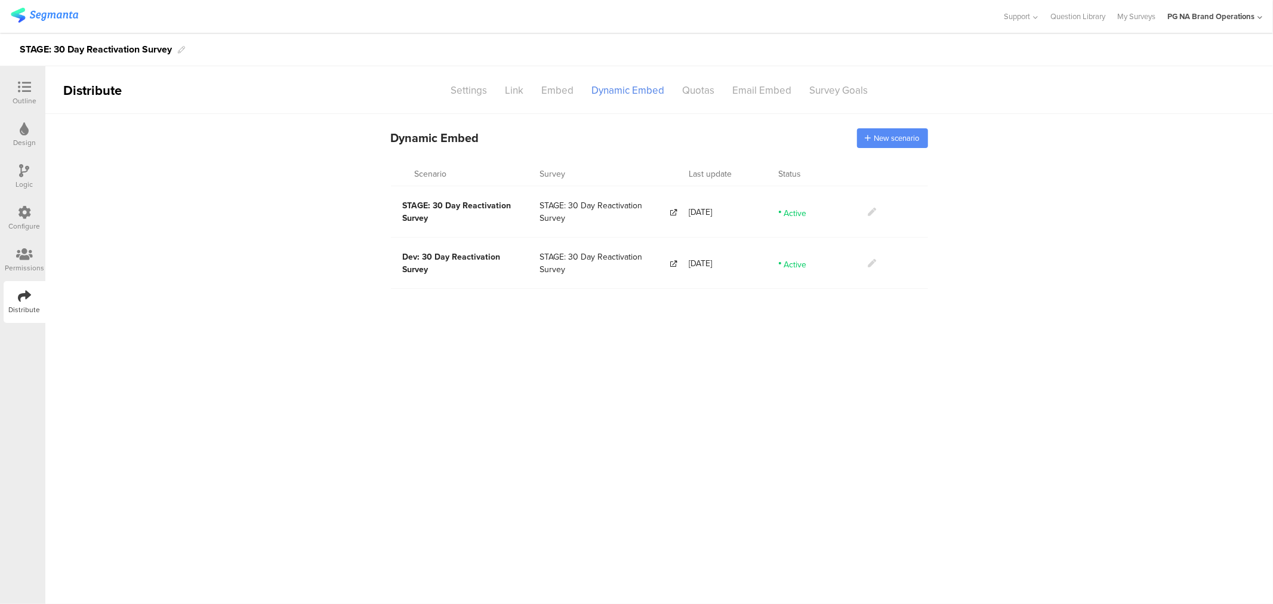
click at [875, 138] on span "New scenario" at bounding box center [897, 138] width 45 height 11
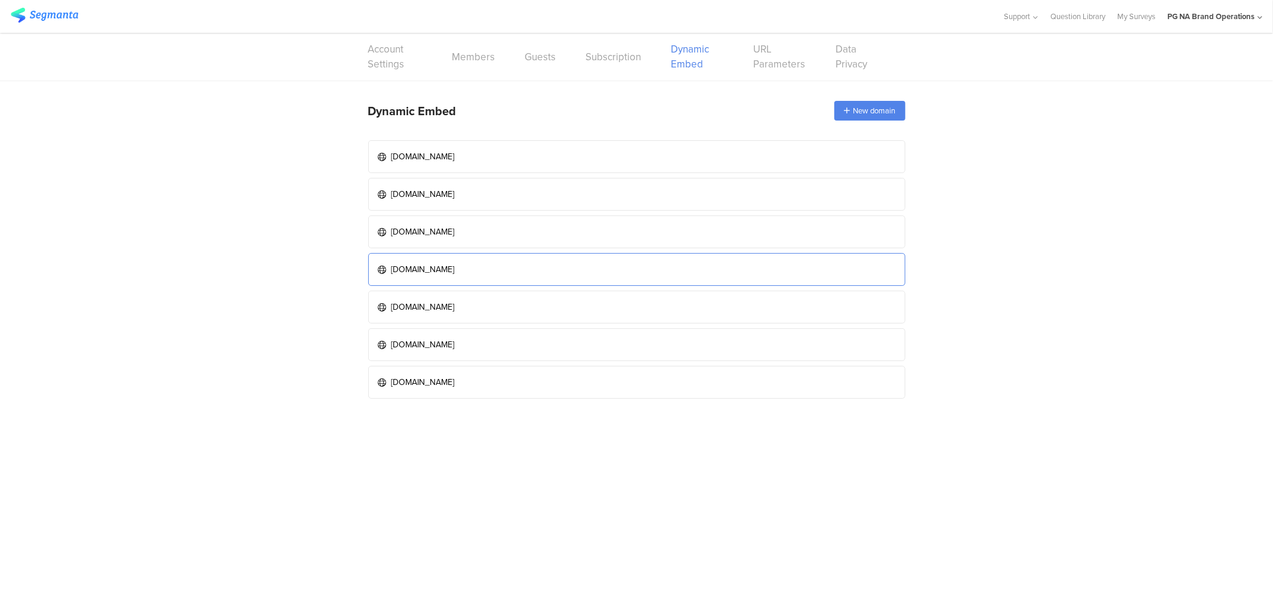
click at [424, 272] on div "[DOMAIN_NAME]" at bounding box center [423, 269] width 63 height 13
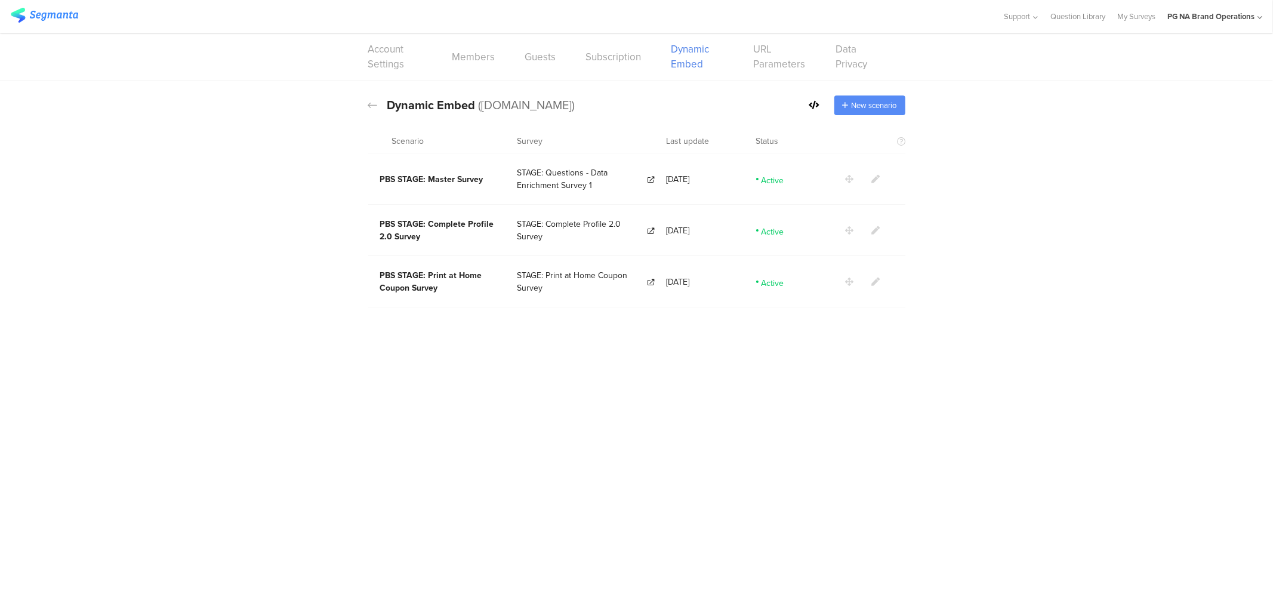
click at [881, 109] on span "New scenario" at bounding box center [874, 105] width 45 height 11
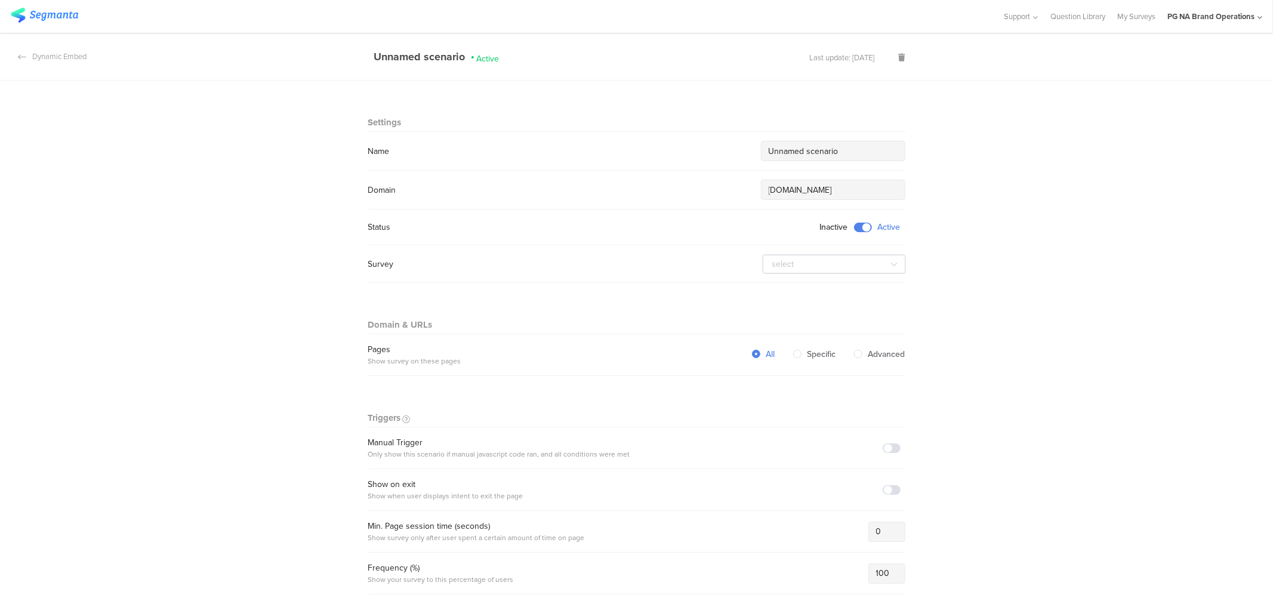
click at [786, 150] on input "Unnamed scenario" at bounding box center [833, 151] width 129 height 13
paste input "STAGE: 30 Day Reactivation Survey"
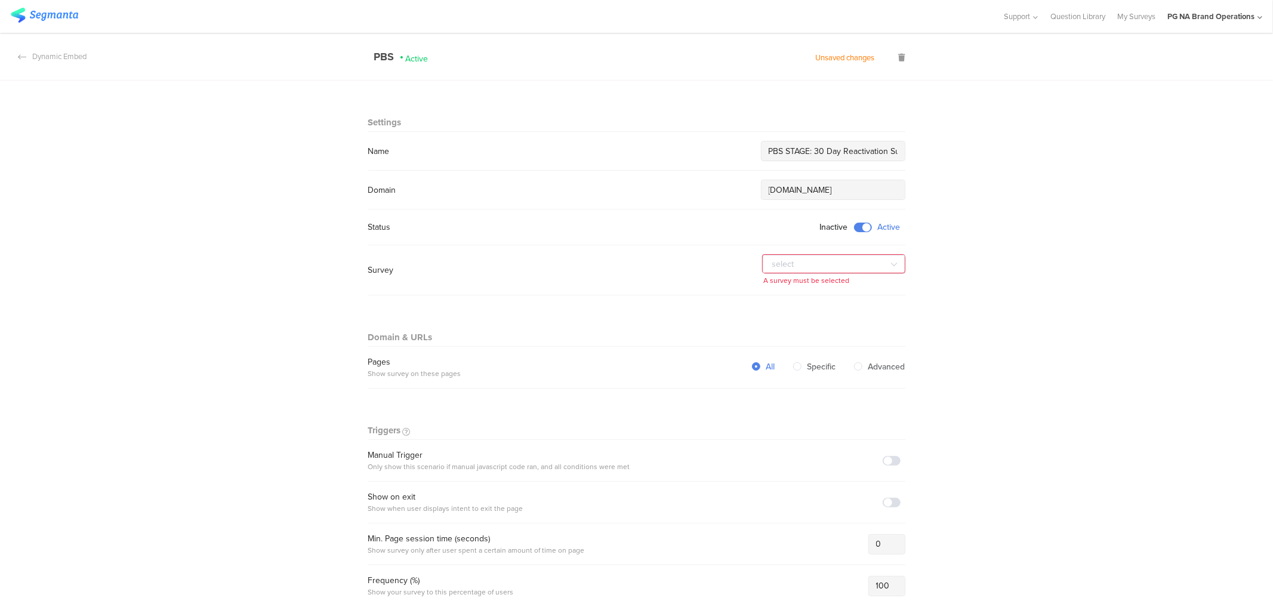
scroll to position [0, 18]
type input "PBS STAGE: 30 Day Reactivation Survey"
click at [809, 266] on input "text" at bounding box center [834, 264] width 143 height 19
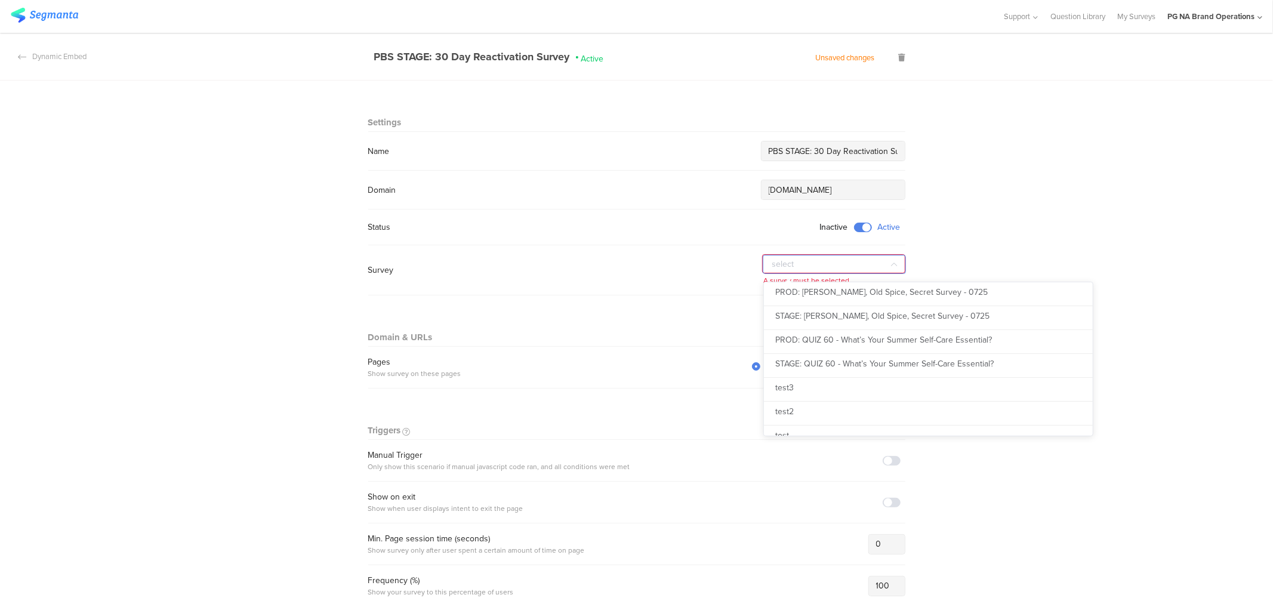
scroll to position [3228, 0]
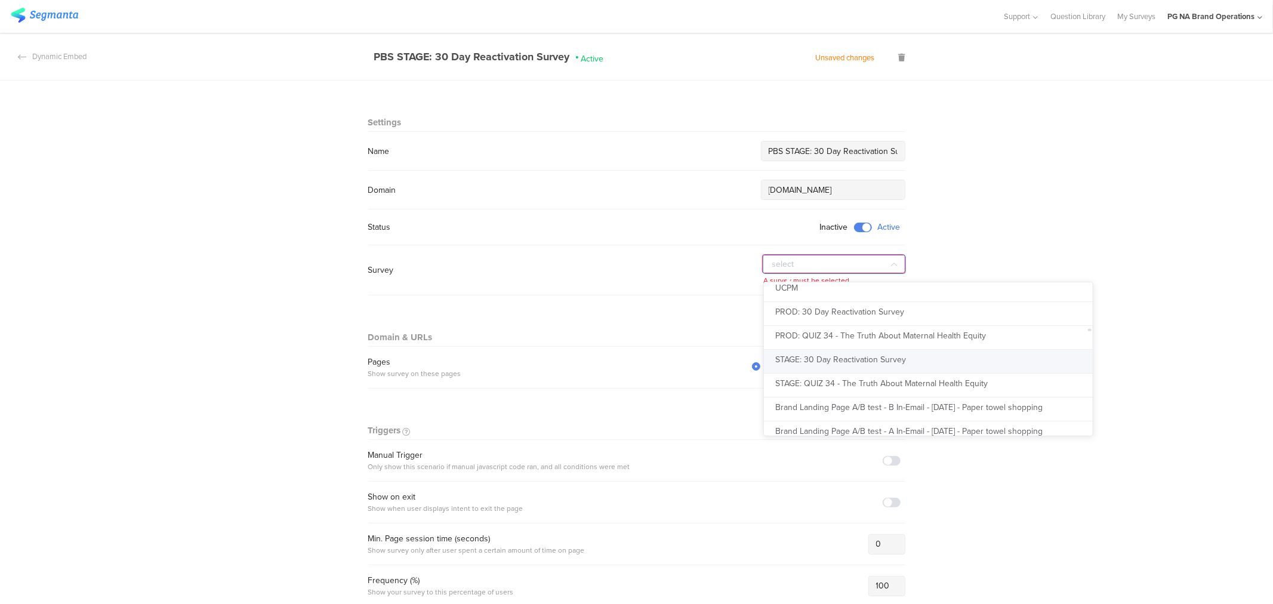
click at [836, 362] on span "STAGE: 30 Day Reactivation Survey" at bounding box center [841, 359] width 131 height 13
type input "STAGE: 30 Day Reactivation Survey"
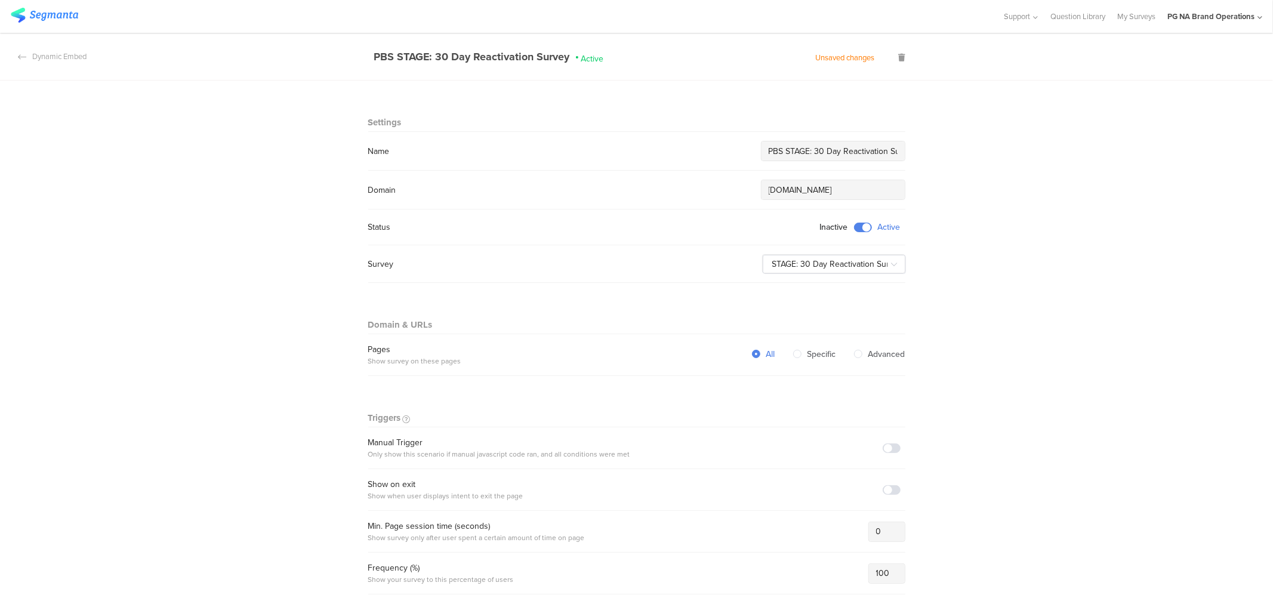
click at [887, 447] on span at bounding box center [892, 449] width 18 height 10
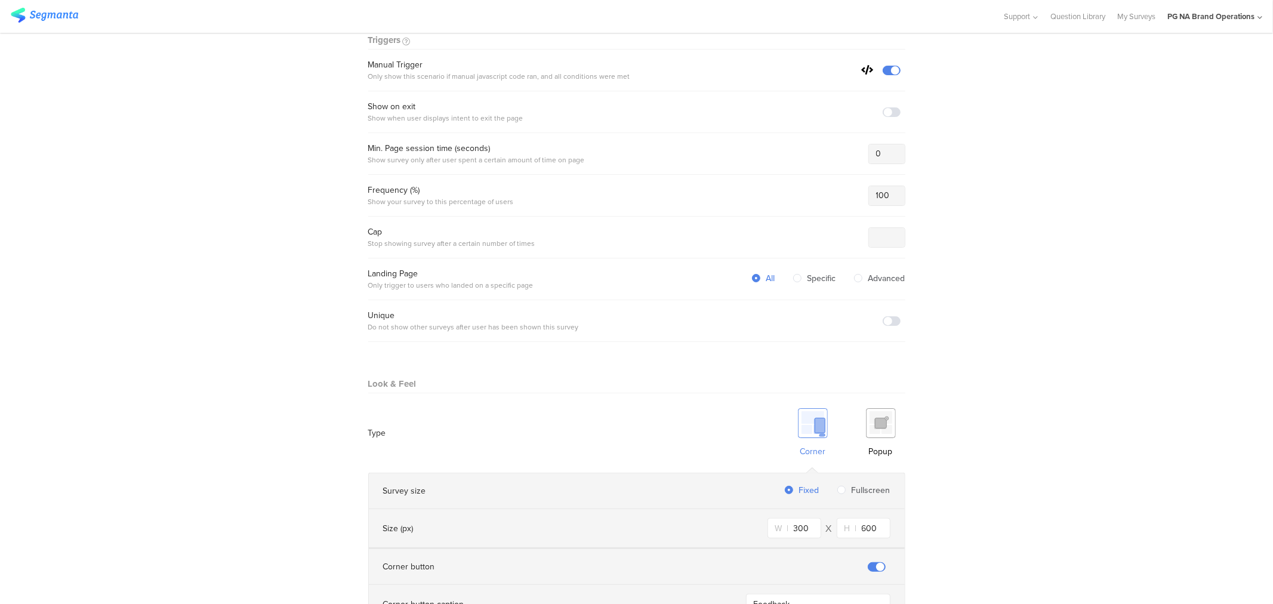
scroll to position [380, 0]
click at [893, 430] on div "Popup" at bounding box center [881, 431] width 49 height 61
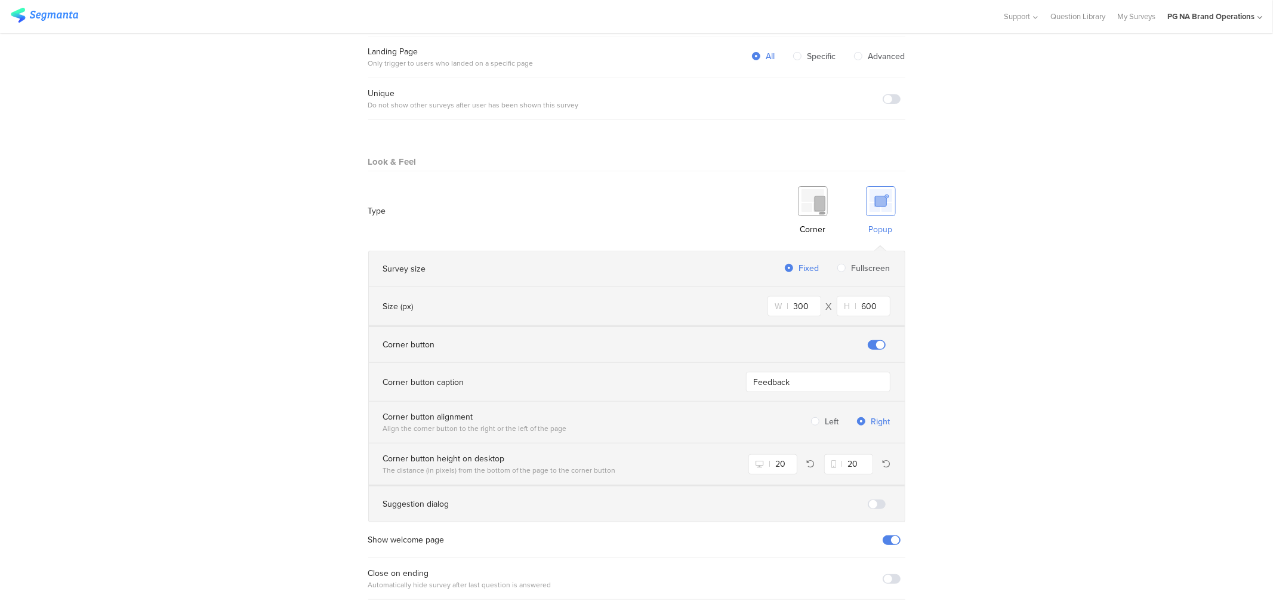
scroll to position [654, 0]
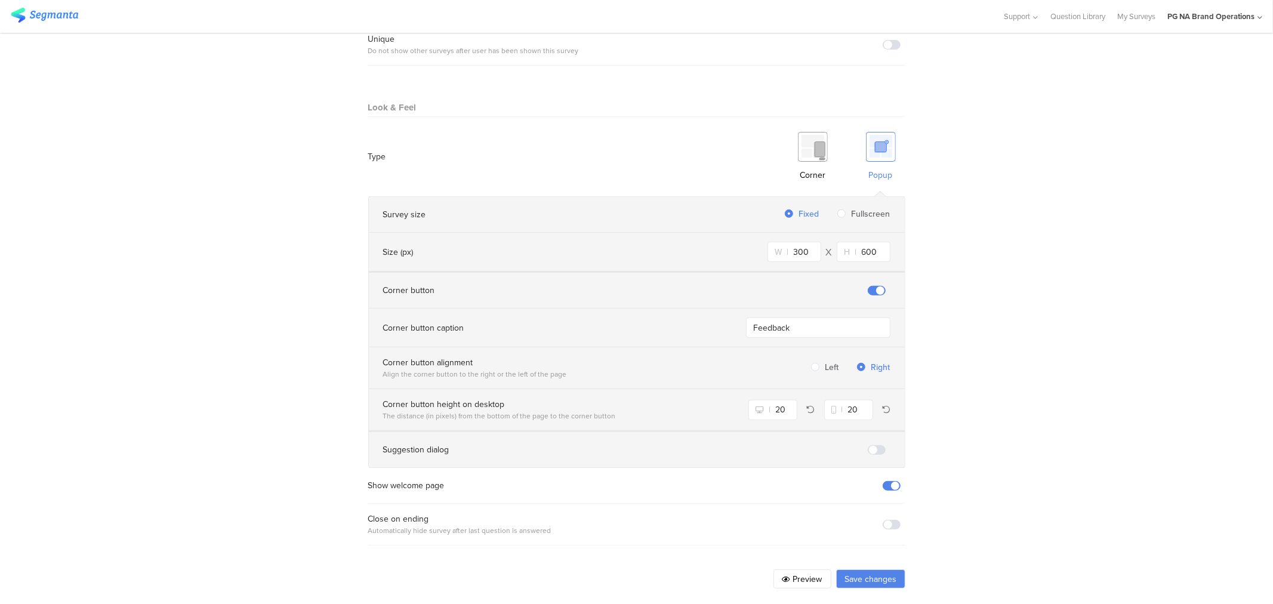
click at [869, 569] on button "Save changes" at bounding box center [870, 578] width 69 height 19
